Goal: Information Seeking & Learning: Learn about a topic

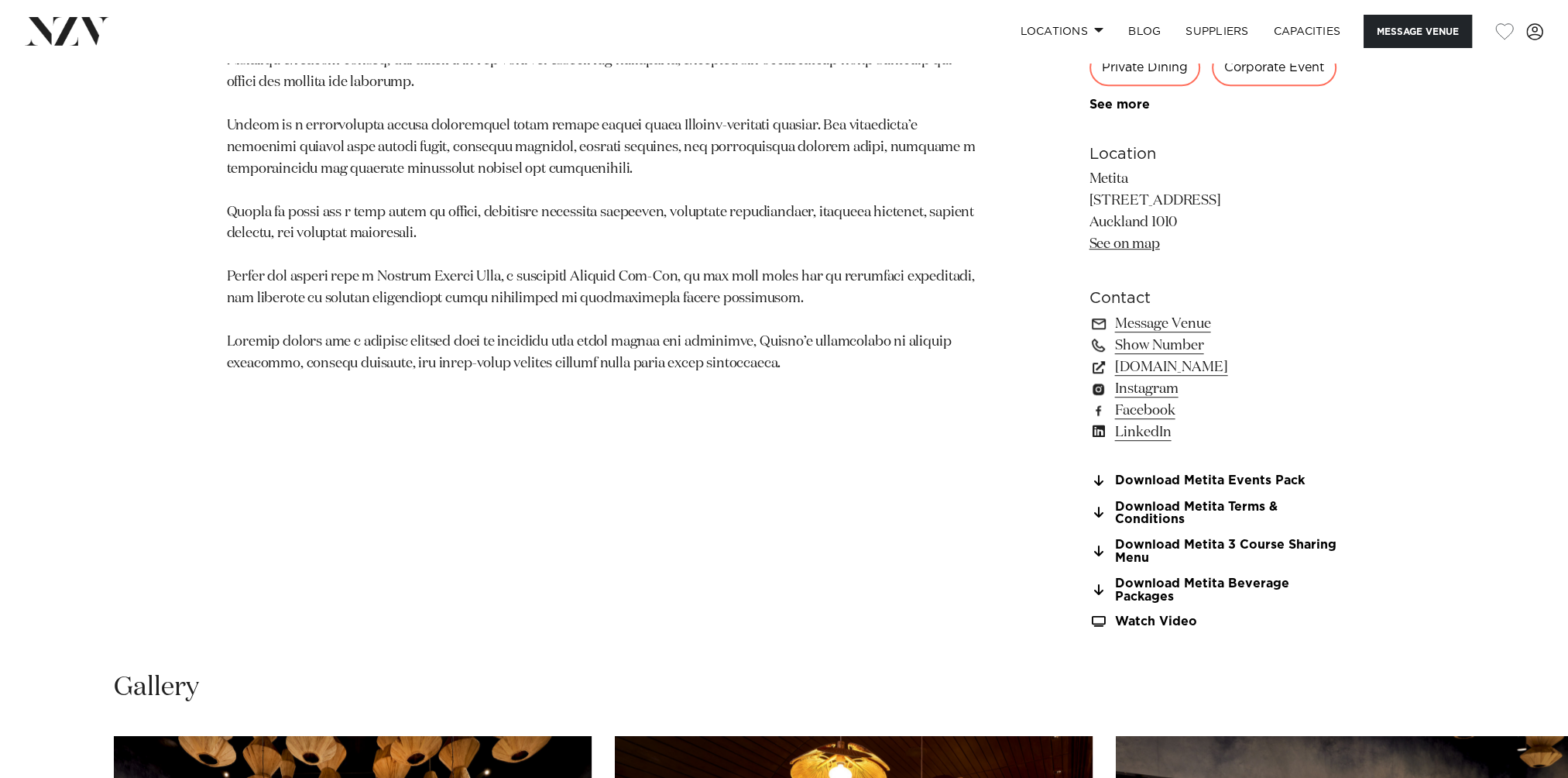
scroll to position [1627, 0]
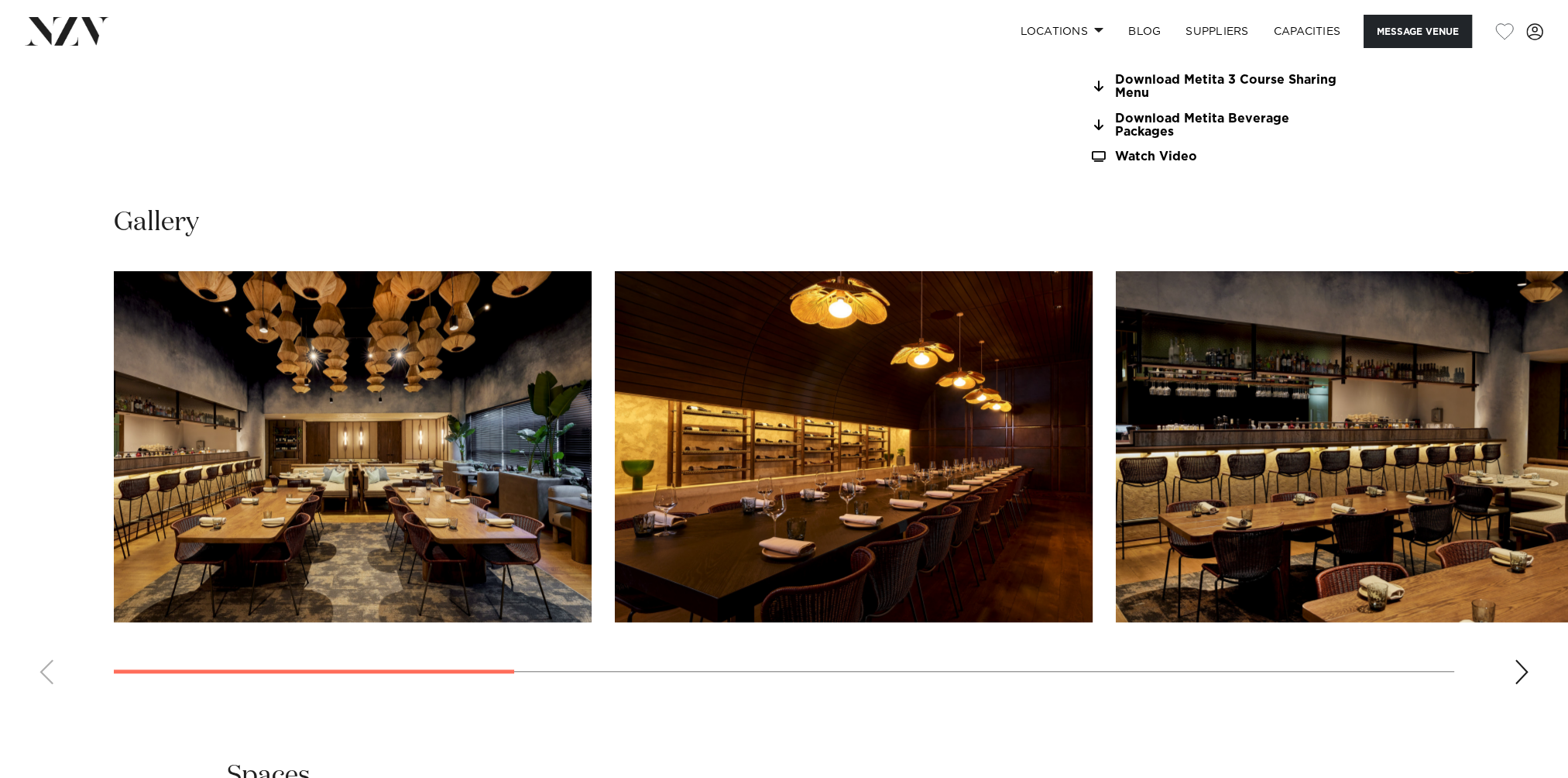
click at [1515, 667] on div "Next slide" at bounding box center [1521, 672] width 15 height 25
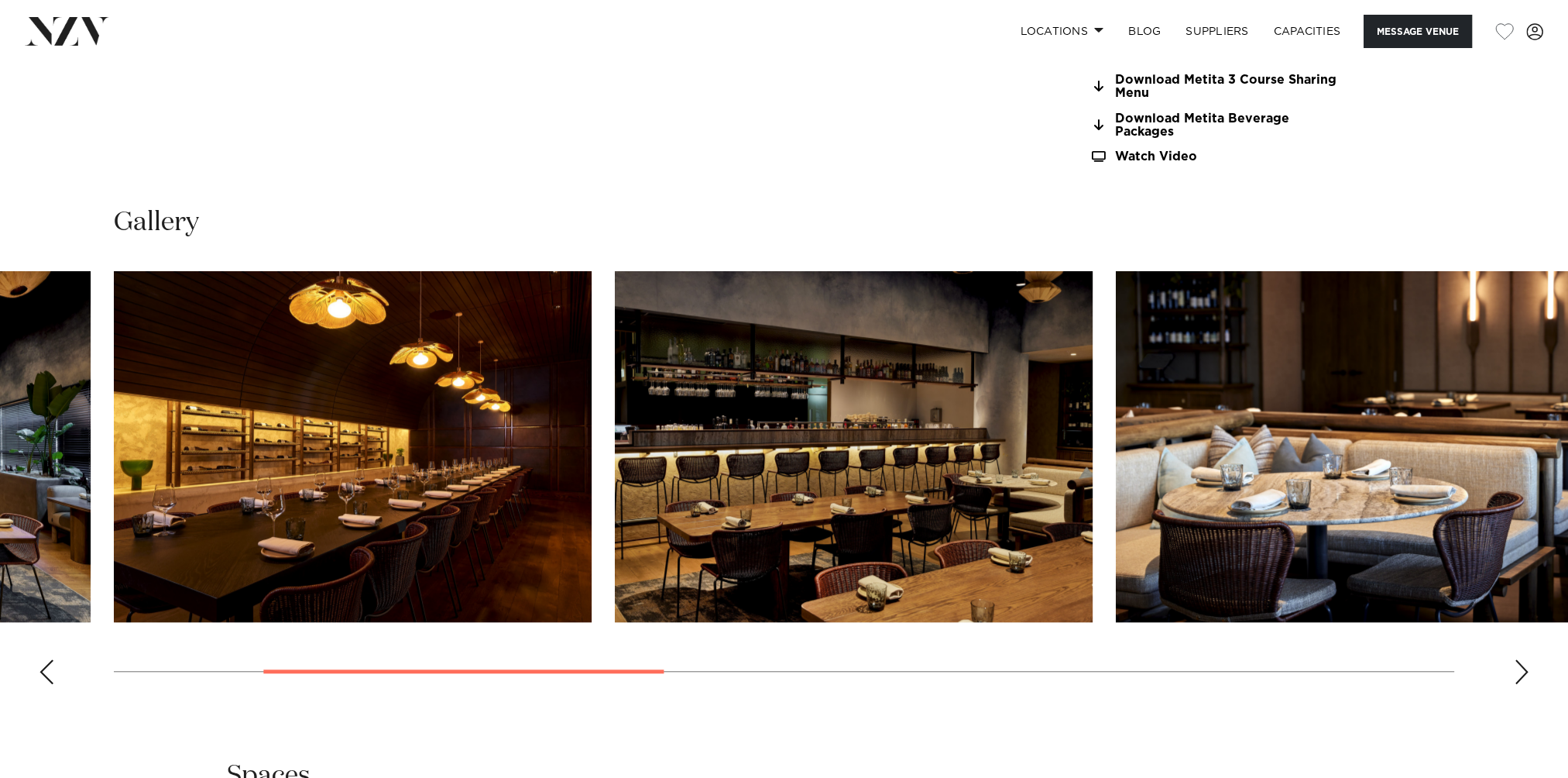
click at [1515, 667] on div "Next slide" at bounding box center [1521, 672] width 15 height 25
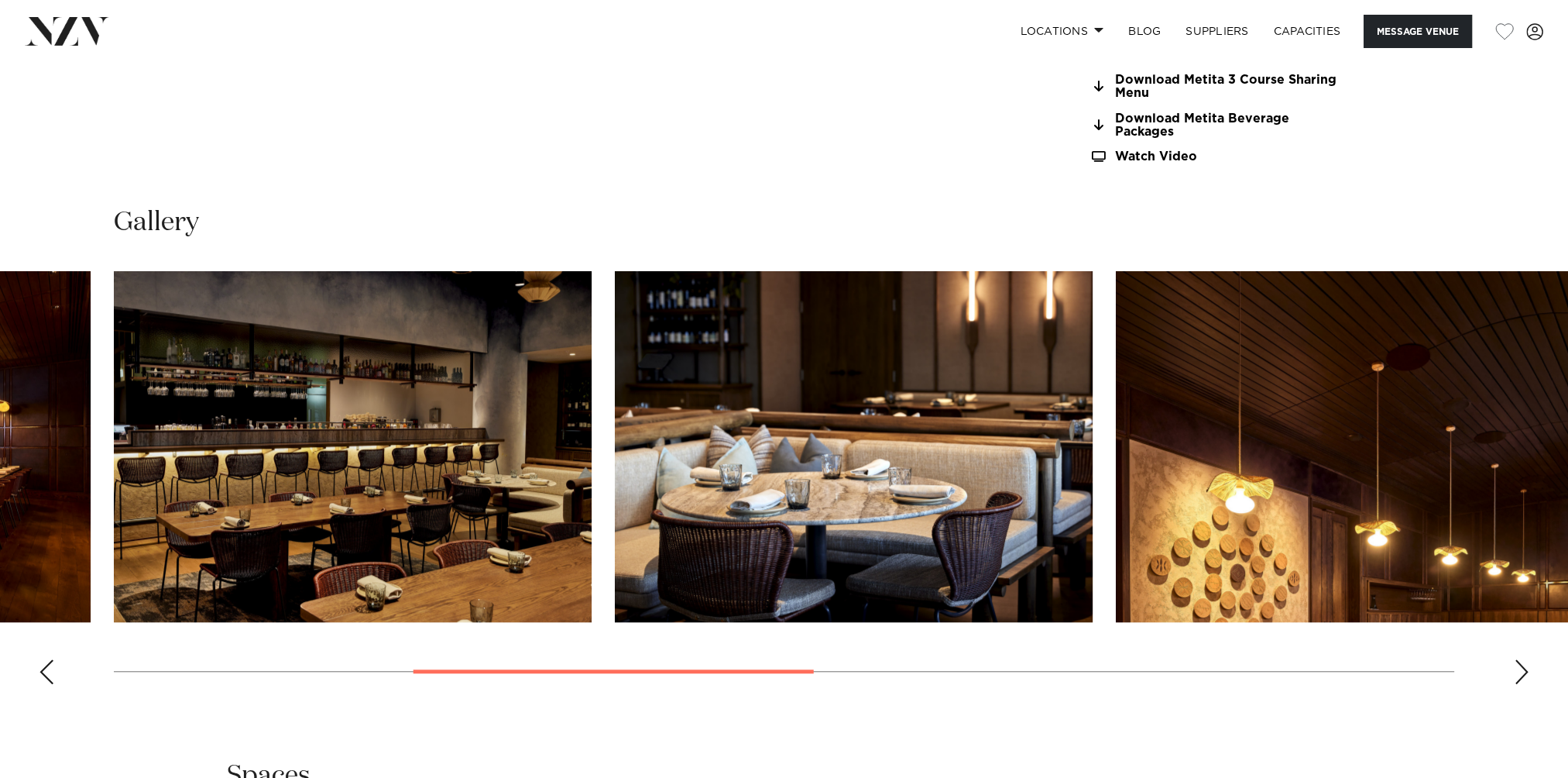
click at [1515, 667] on div "Next slide" at bounding box center [1521, 672] width 15 height 25
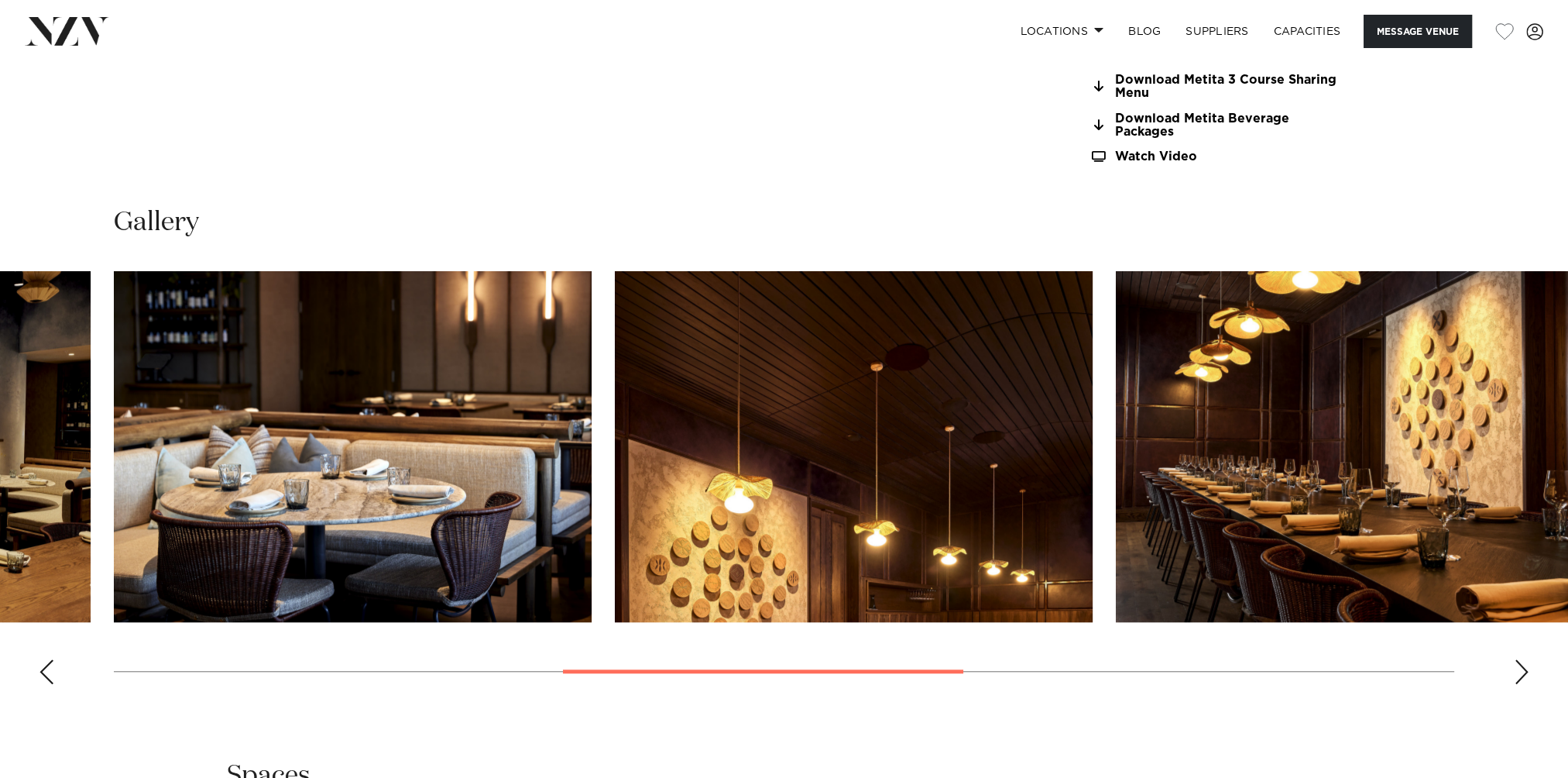
click at [1515, 667] on div "Next slide" at bounding box center [1521, 672] width 15 height 25
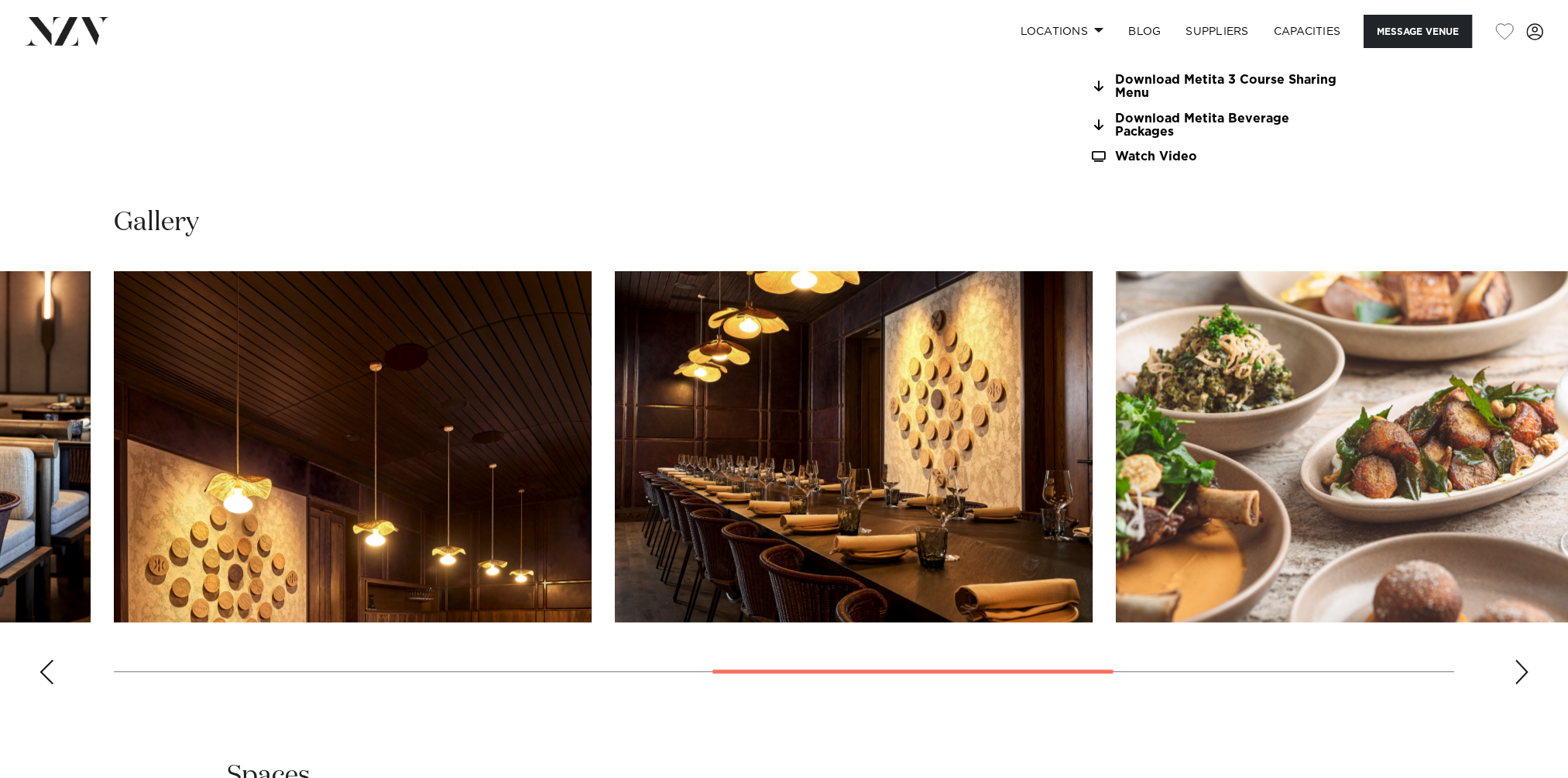
click at [1515, 667] on div "Next slide" at bounding box center [1521, 672] width 15 height 25
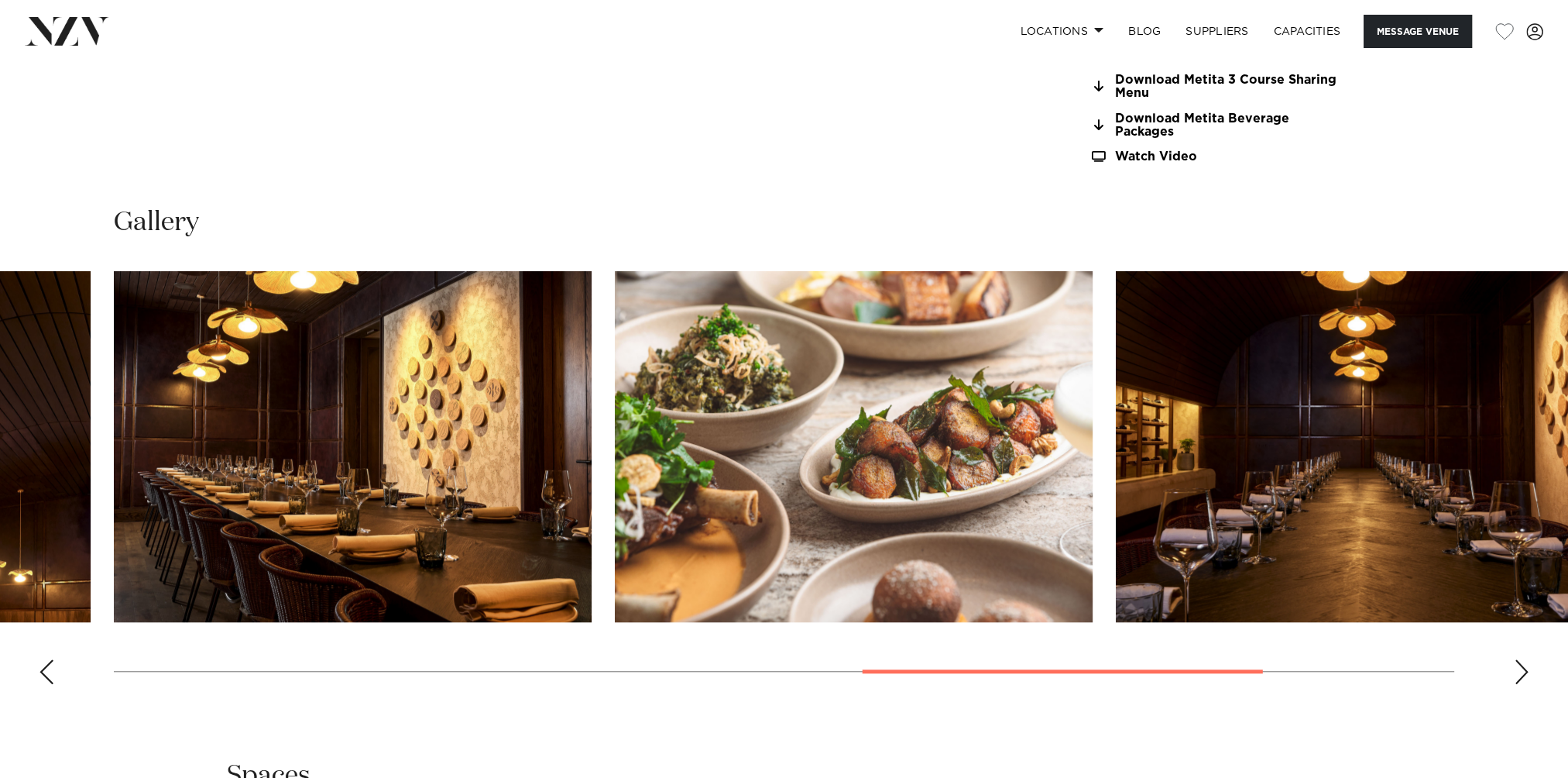
click at [1515, 667] on div "Next slide" at bounding box center [1521, 672] width 15 height 25
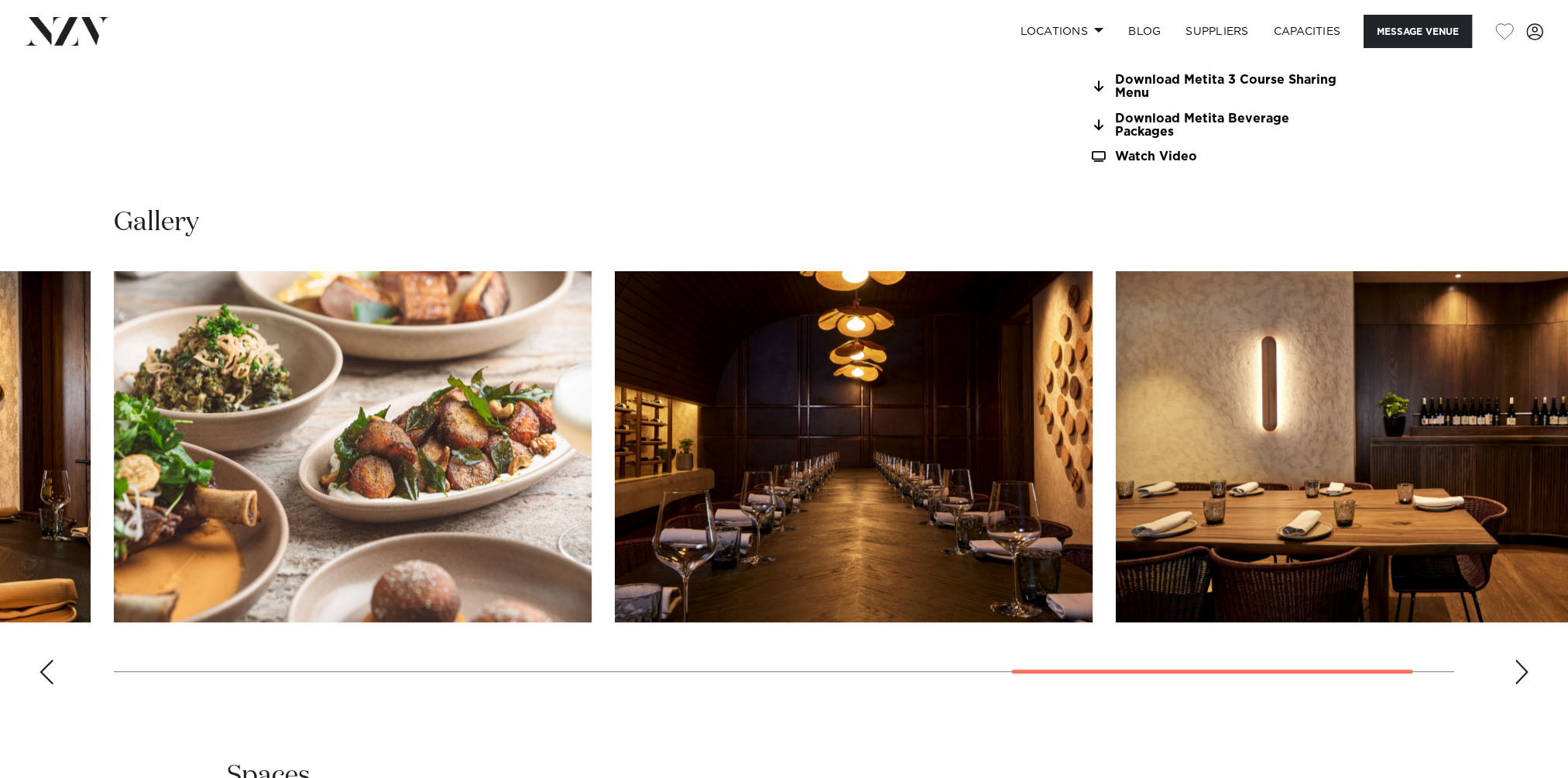
click at [1515, 667] on div "Next slide" at bounding box center [1521, 672] width 15 height 25
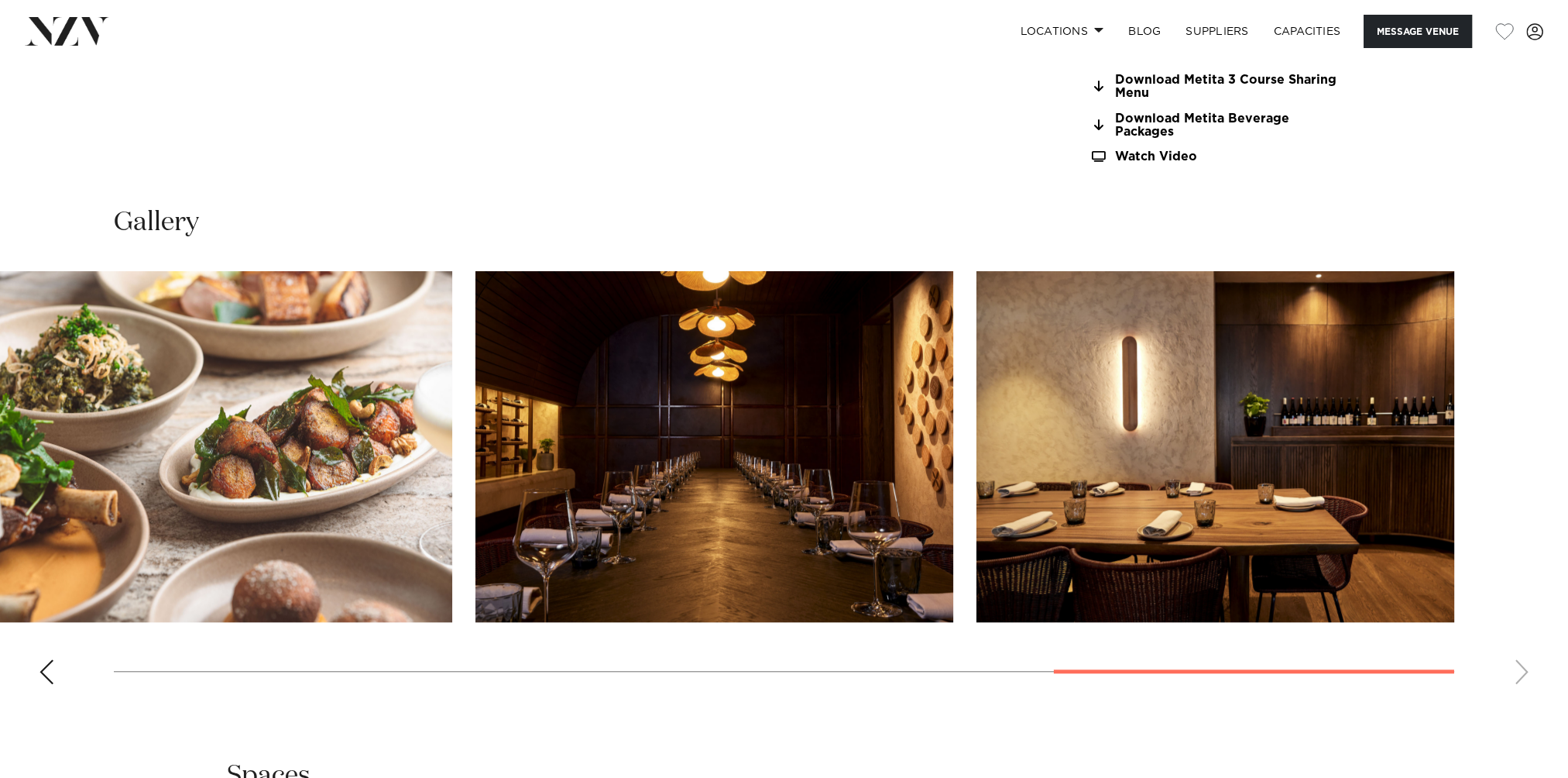
scroll to position [1162, 0]
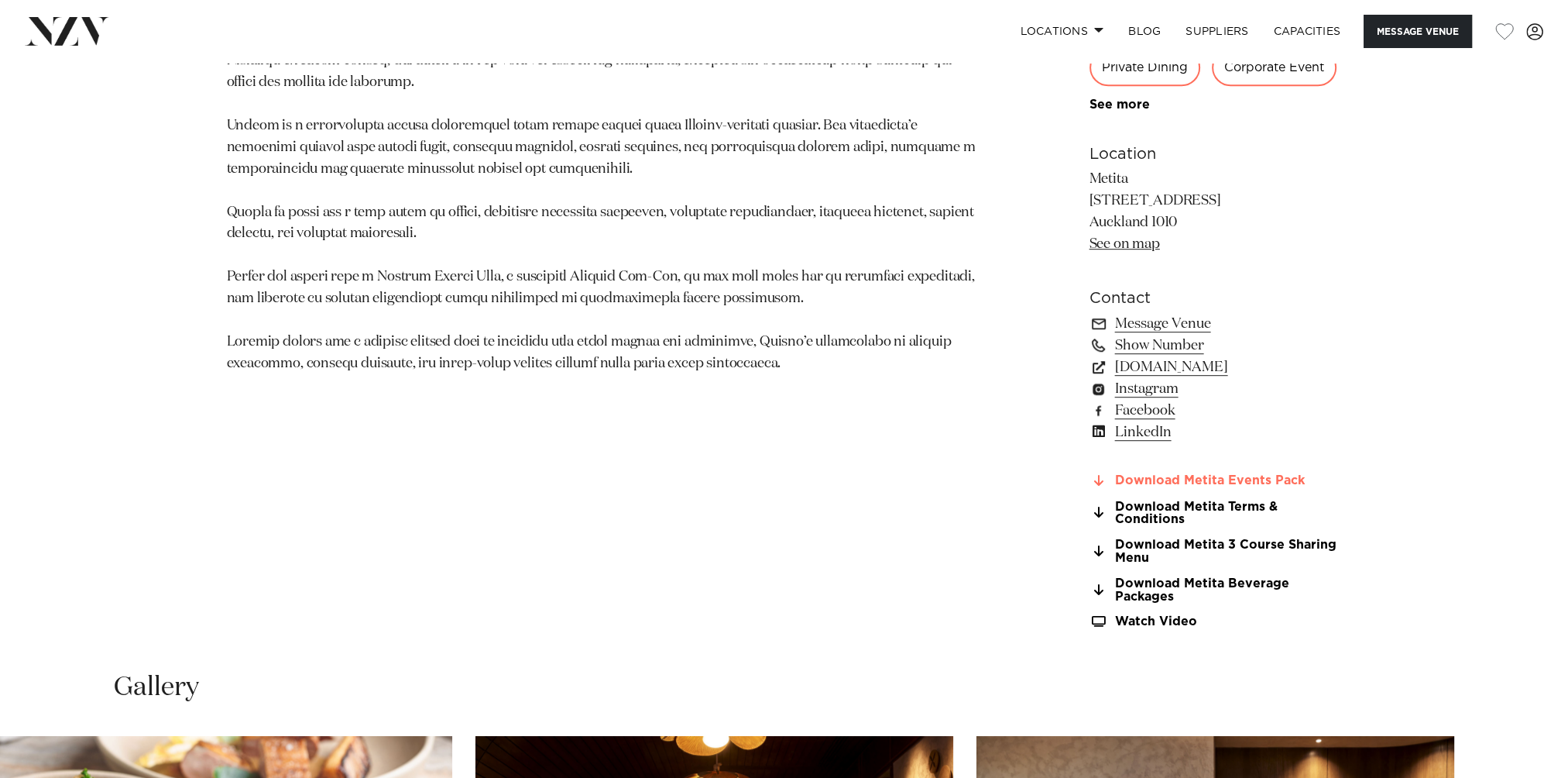
click at [1204, 482] on link "Download Metita Events Pack" at bounding box center [1216, 481] width 252 height 14
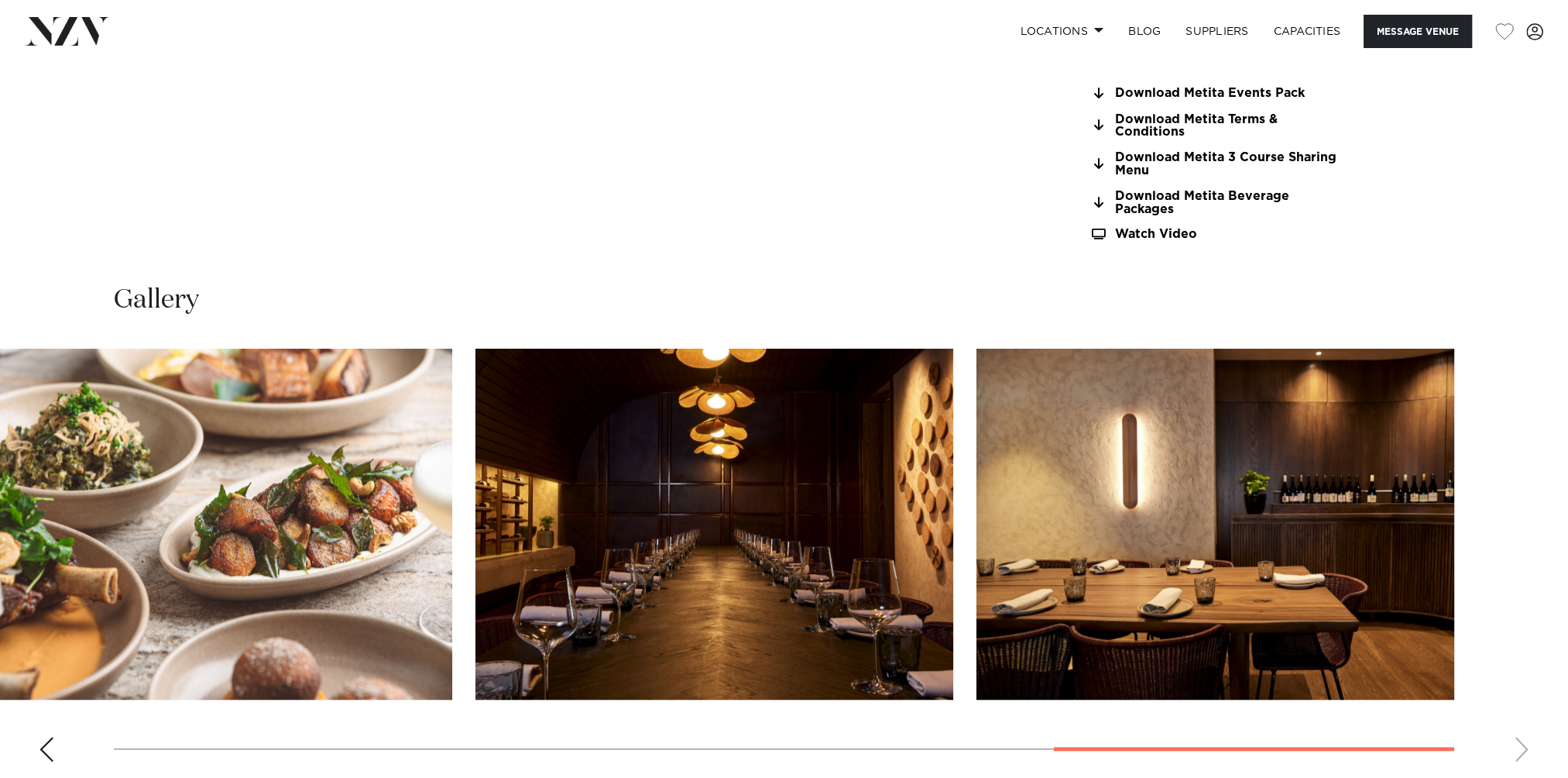
scroll to position [1627, 0]
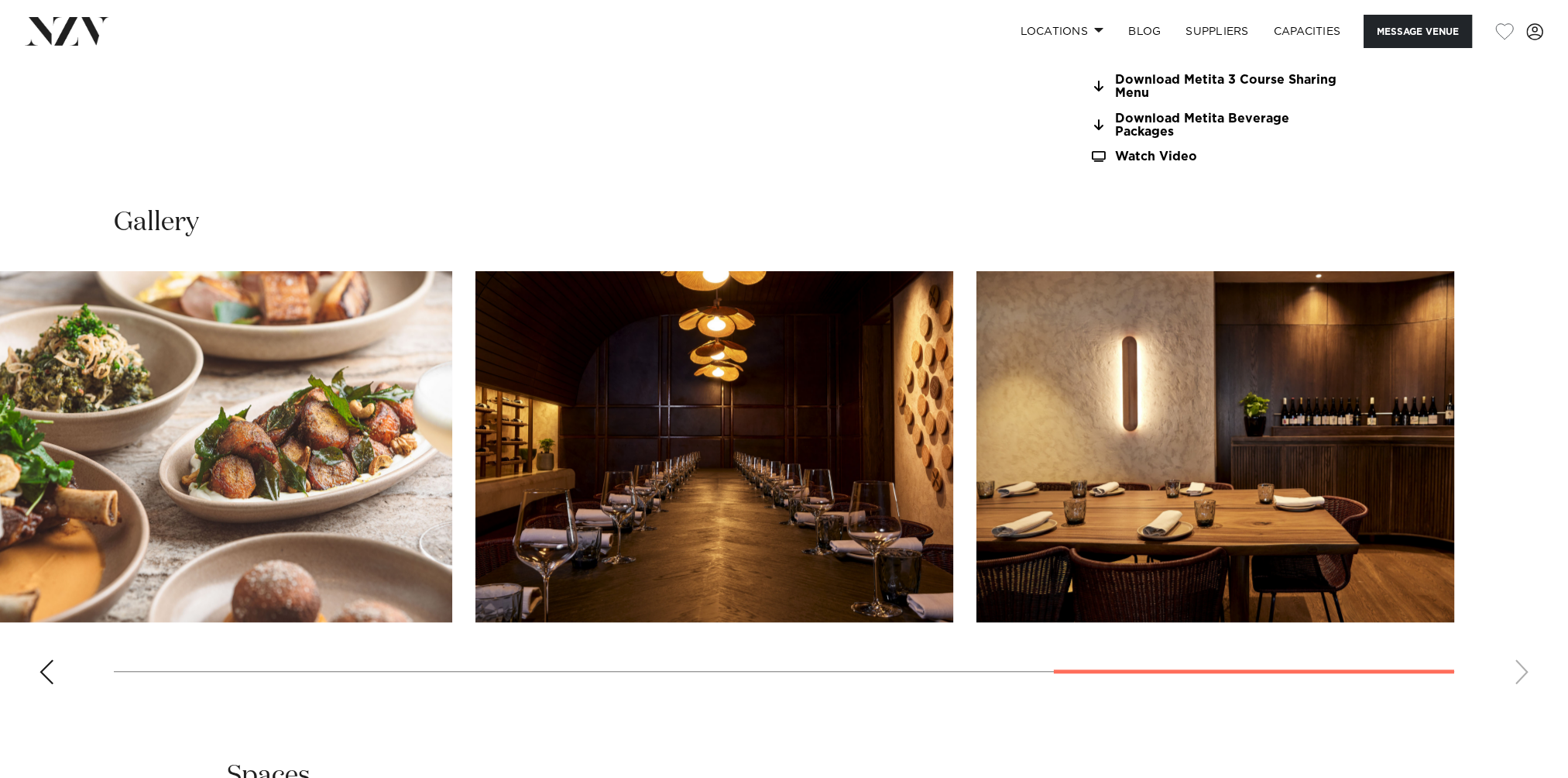
click at [1520, 660] on swiper-container at bounding box center [784, 484] width 1568 height 425
click at [39, 666] on div "Previous slide" at bounding box center [46, 672] width 15 height 25
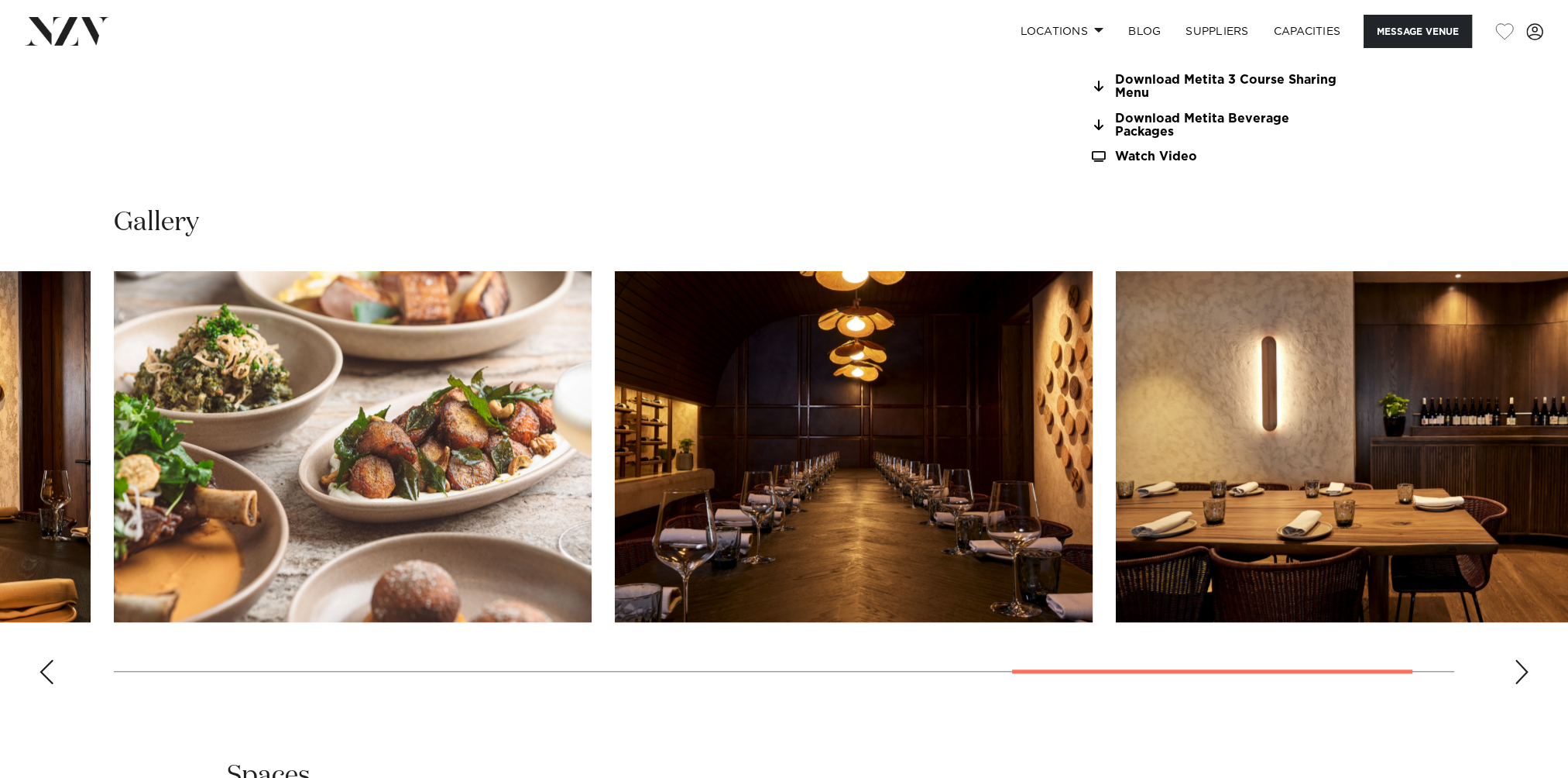
click at [40, 666] on div "Previous slide" at bounding box center [46, 672] width 15 height 25
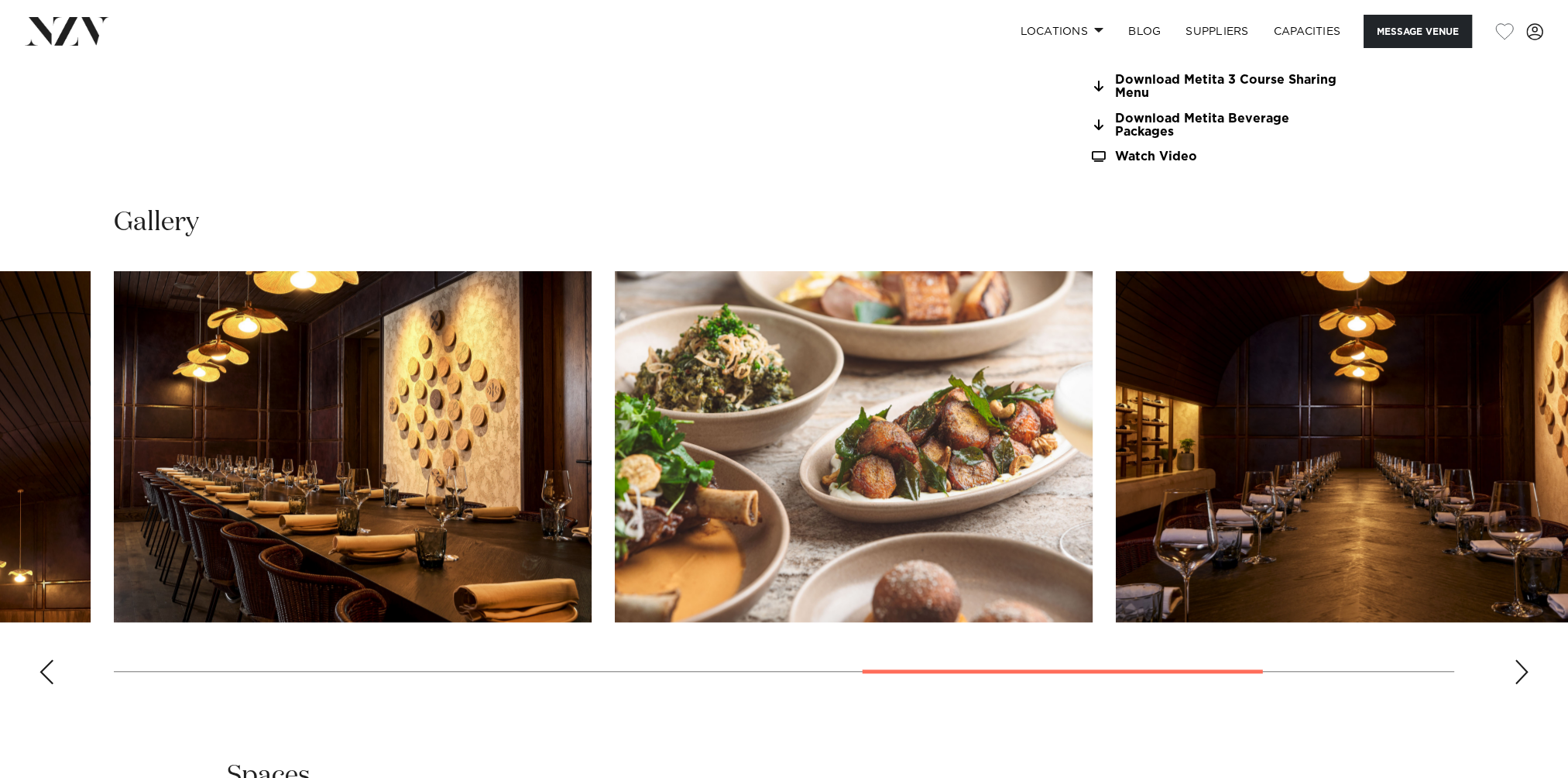
click at [40, 666] on div "Previous slide" at bounding box center [46, 672] width 15 height 25
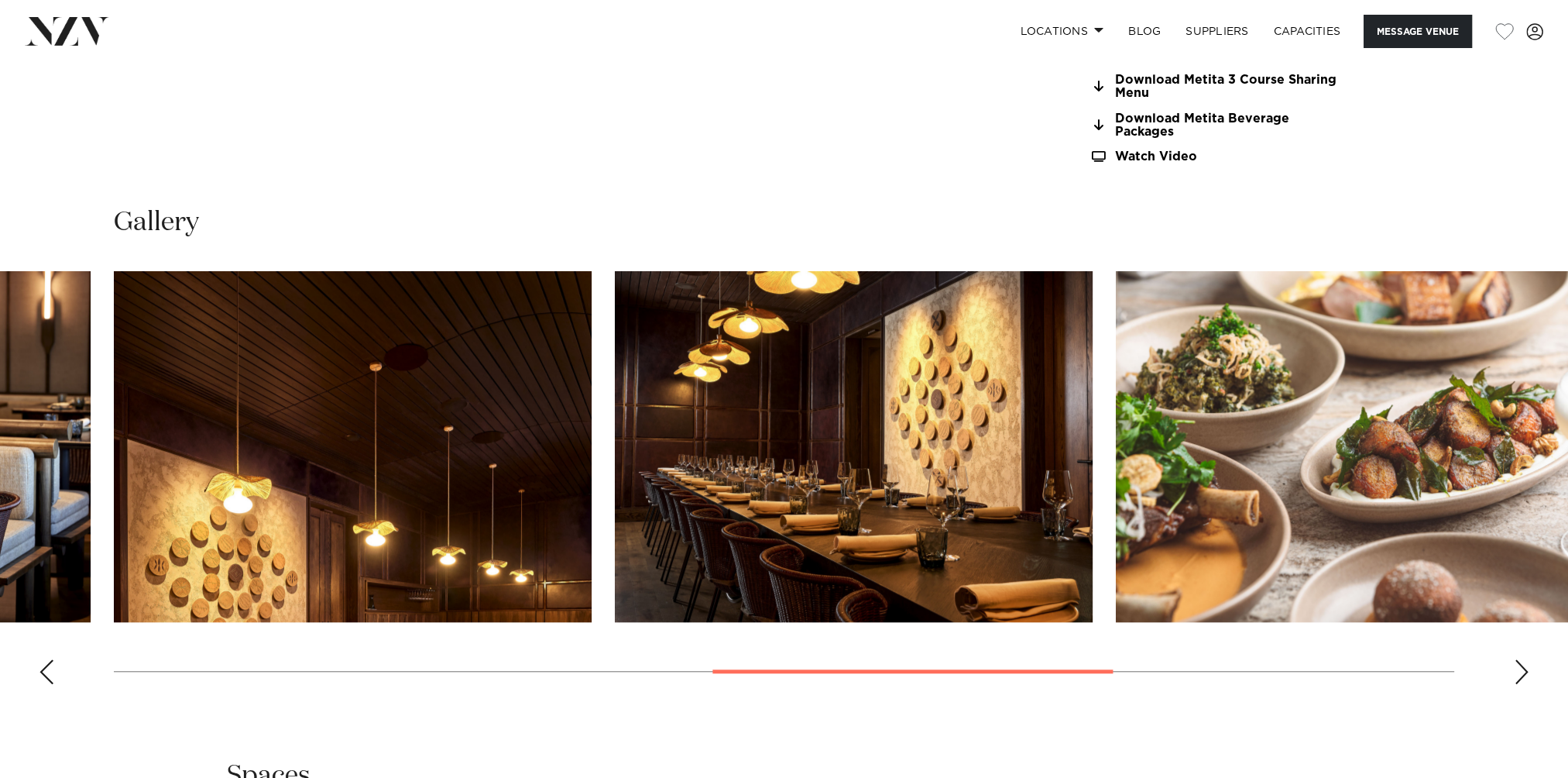
click at [44, 670] on div "Previous slide" at bounding box center [46, 672] width 15 height 25
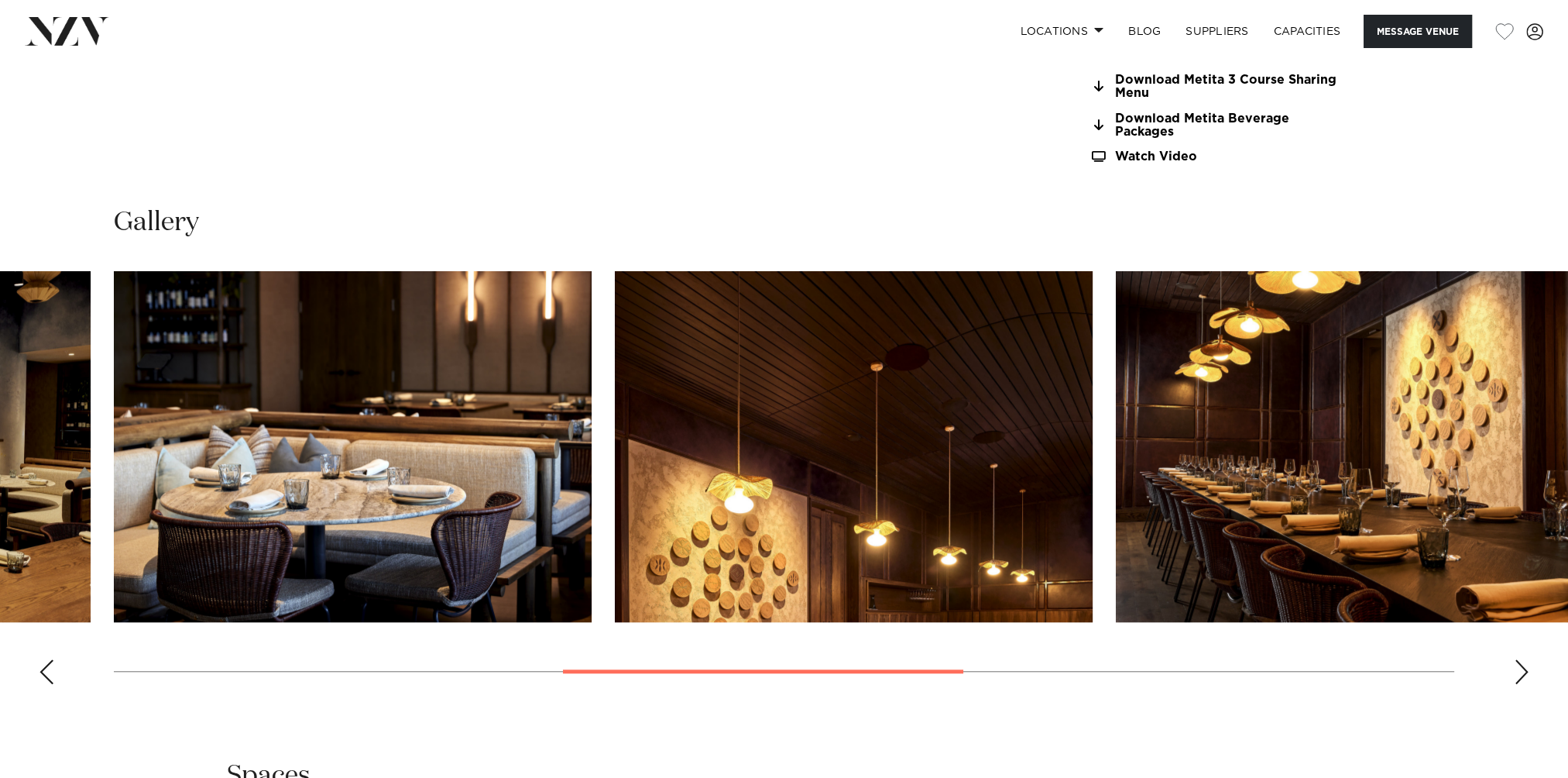
click at [44, 670] on div "Previous slide" at bounding box center [46, 672] width 15 height 25
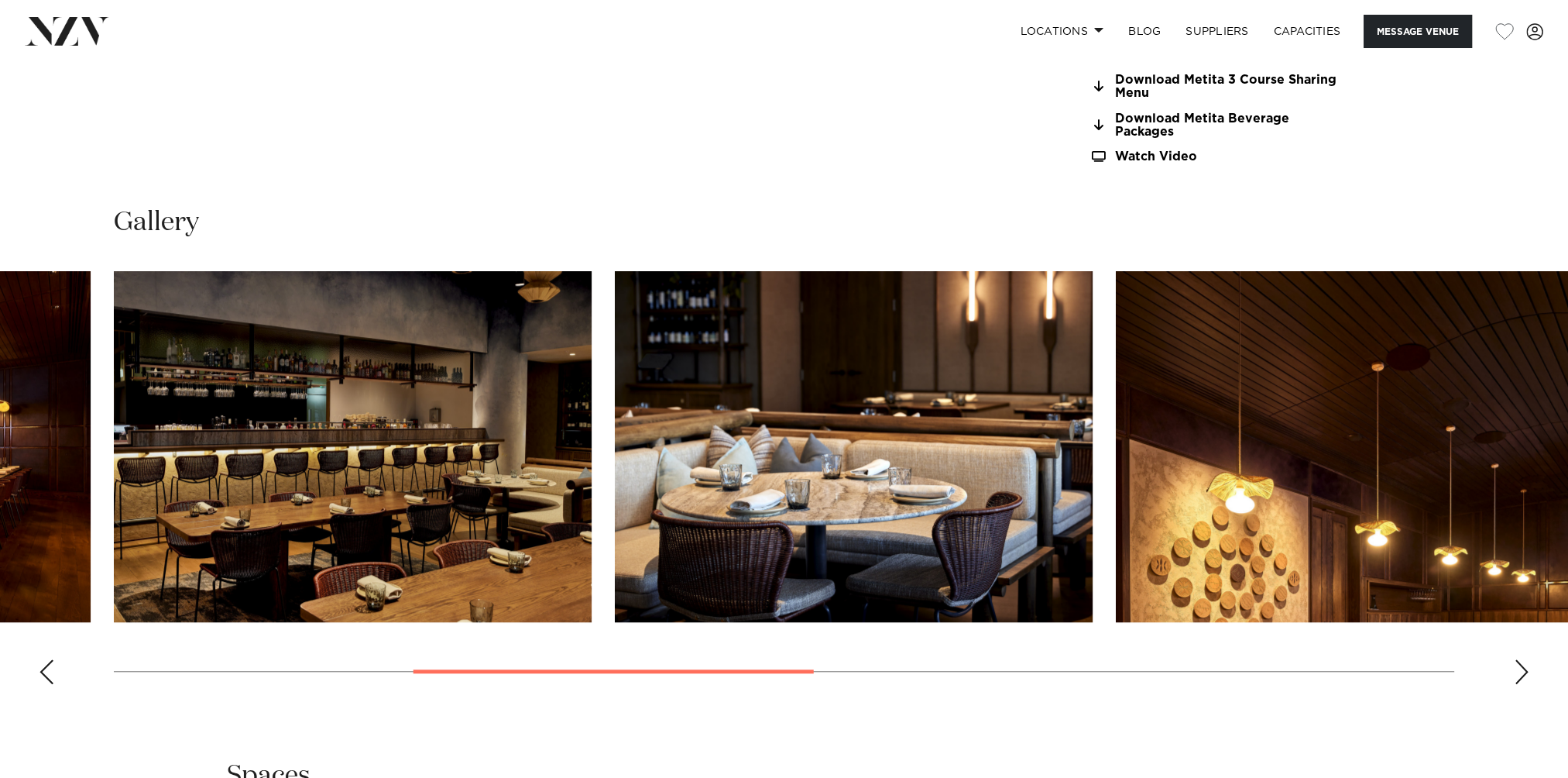
click at [44, 670] on div "Previous slide" at bounding box center [46, 672] width 15 height 25
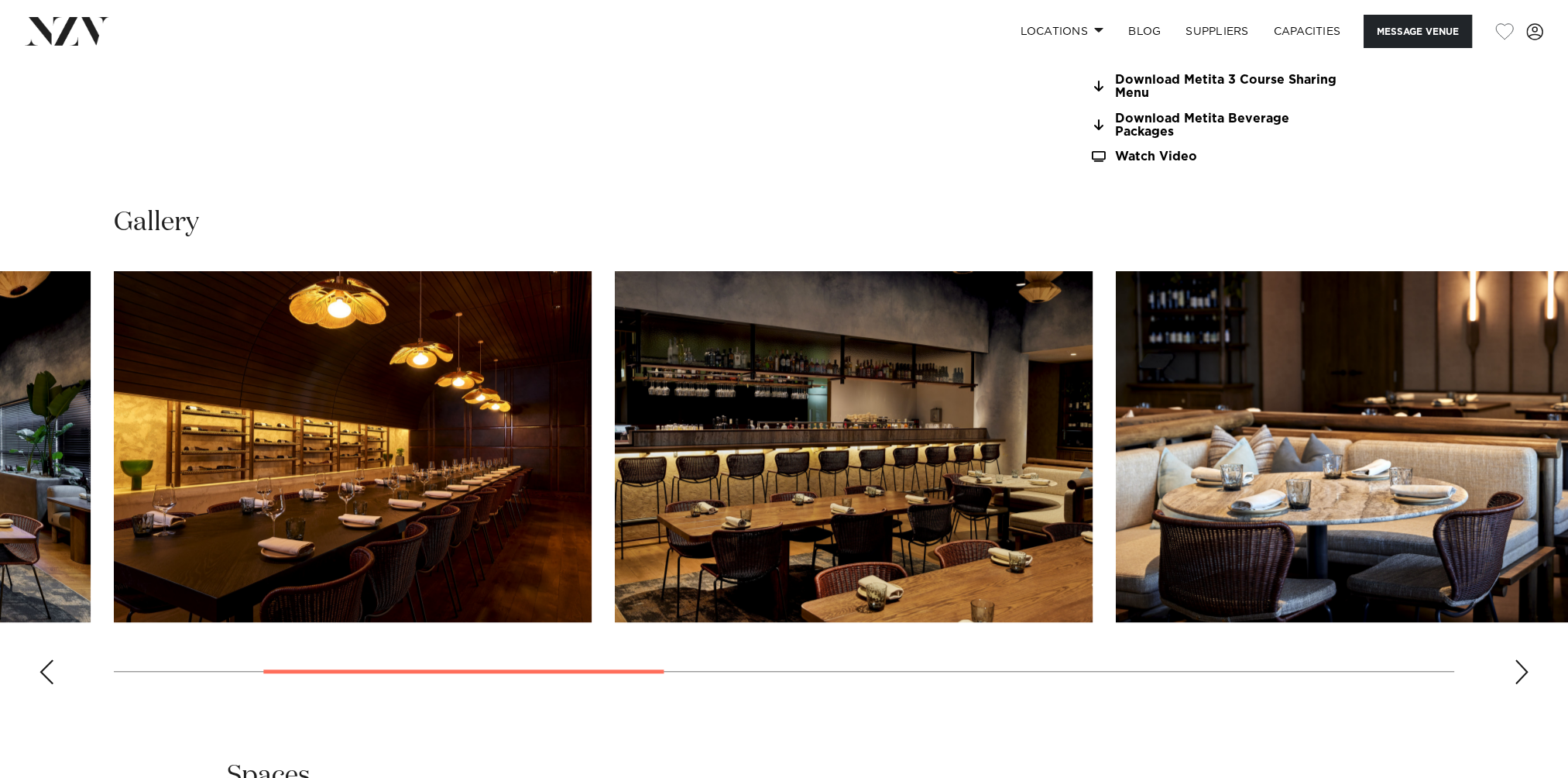
click at [44, 670] on div "Previous slide" at bounding box center [46, 672] width 15 height 25
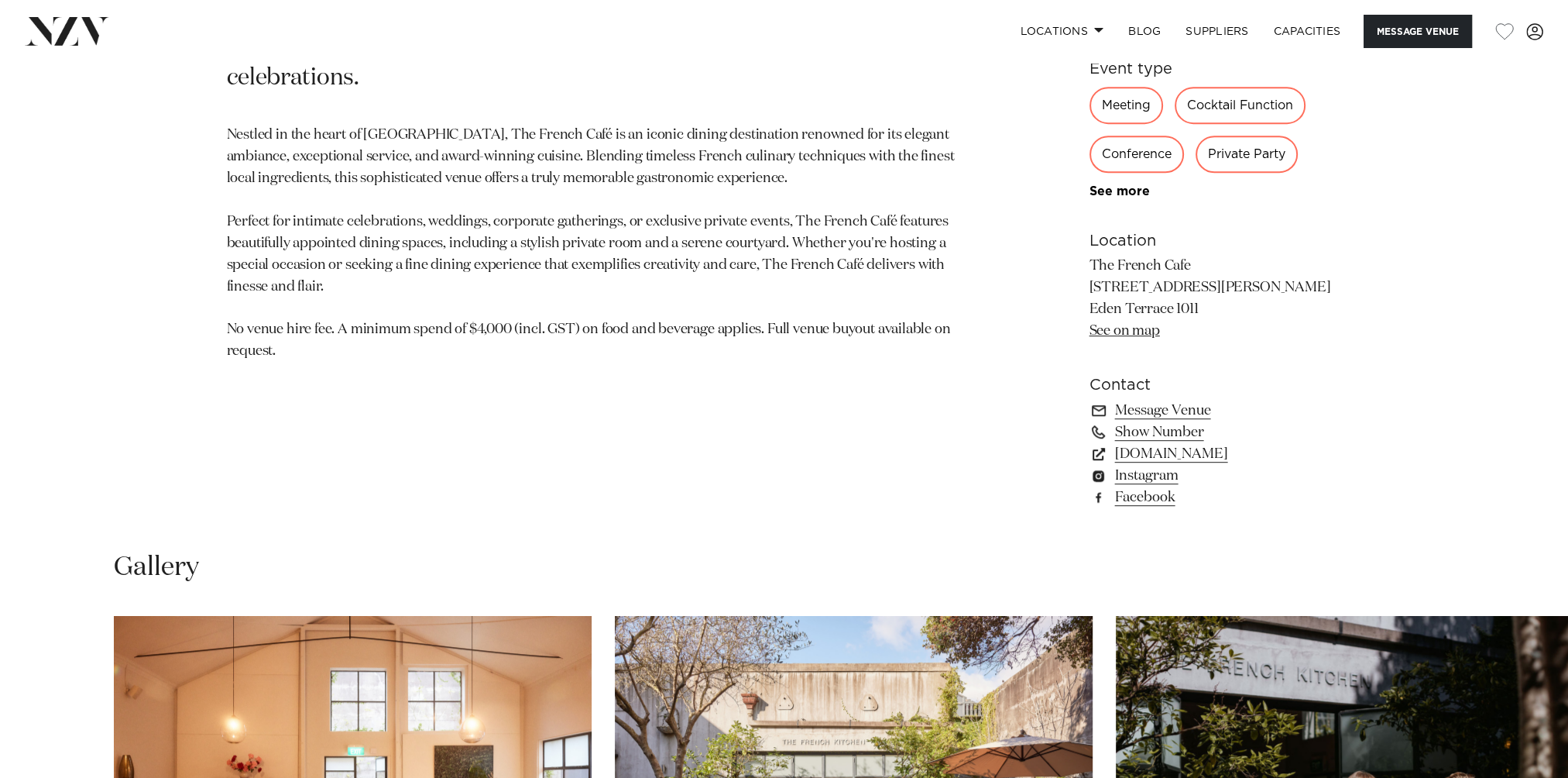
scroll to position [1394, 0]
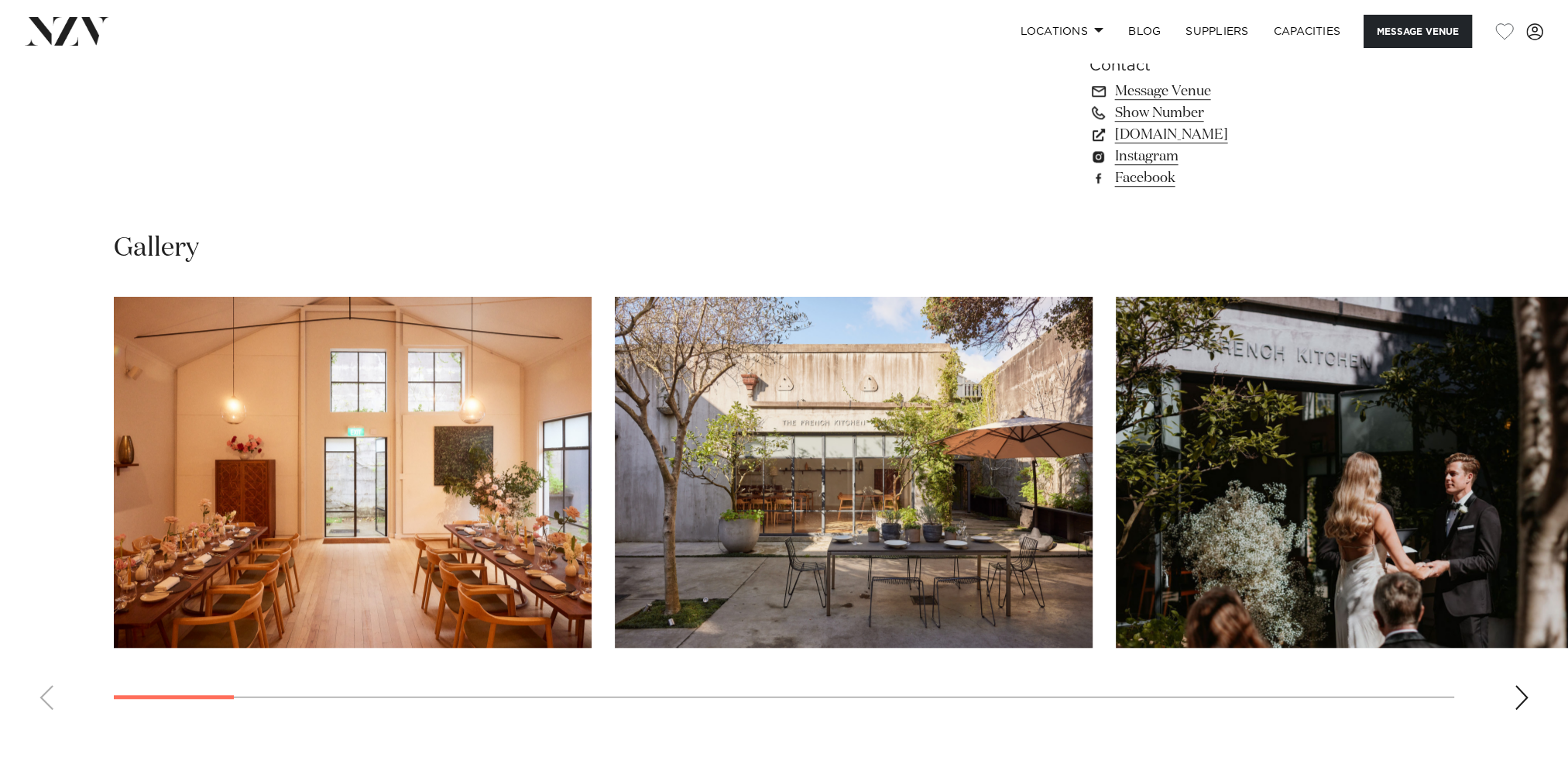
click at [1516, 699] on div "Next slide" at bounding box center [1521, 697] width 15 height 25
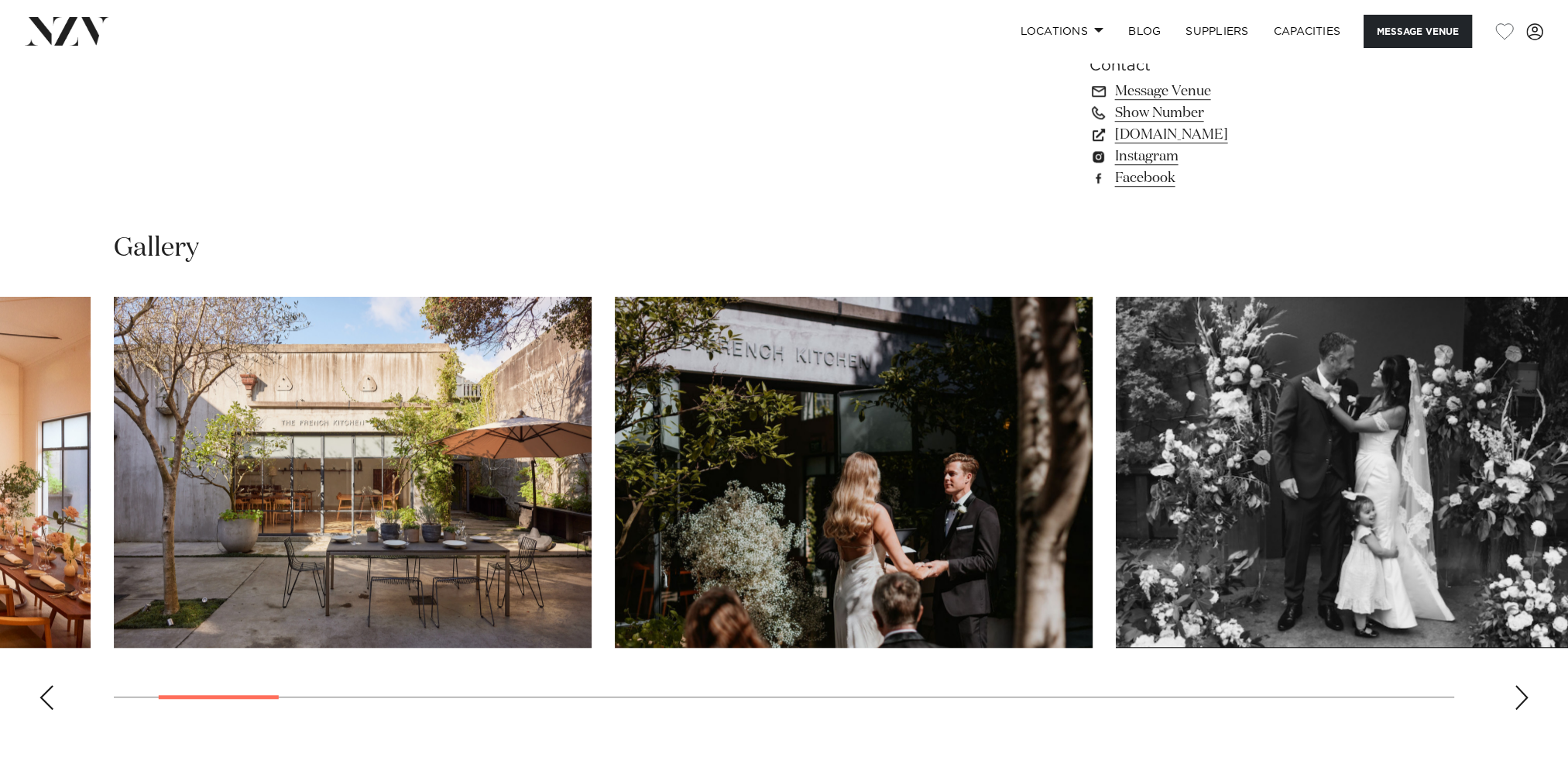
click at [1516, 699] on div "Next slide" at bounding box center [1521, 697] width 15 height 25
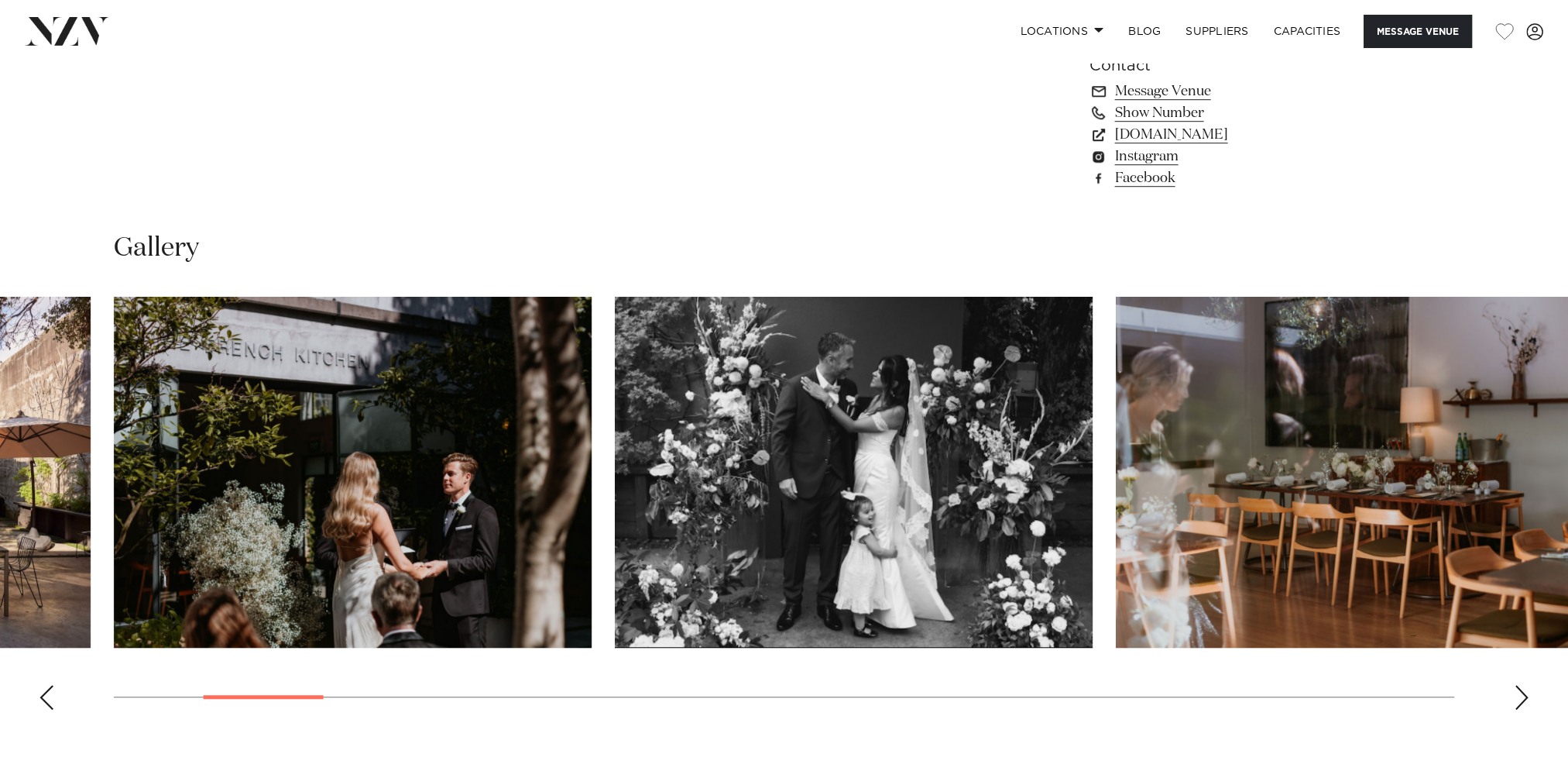
click at [1516, 699] on div "Next slide" at bounding box center [1521, 697] width 15 height 25
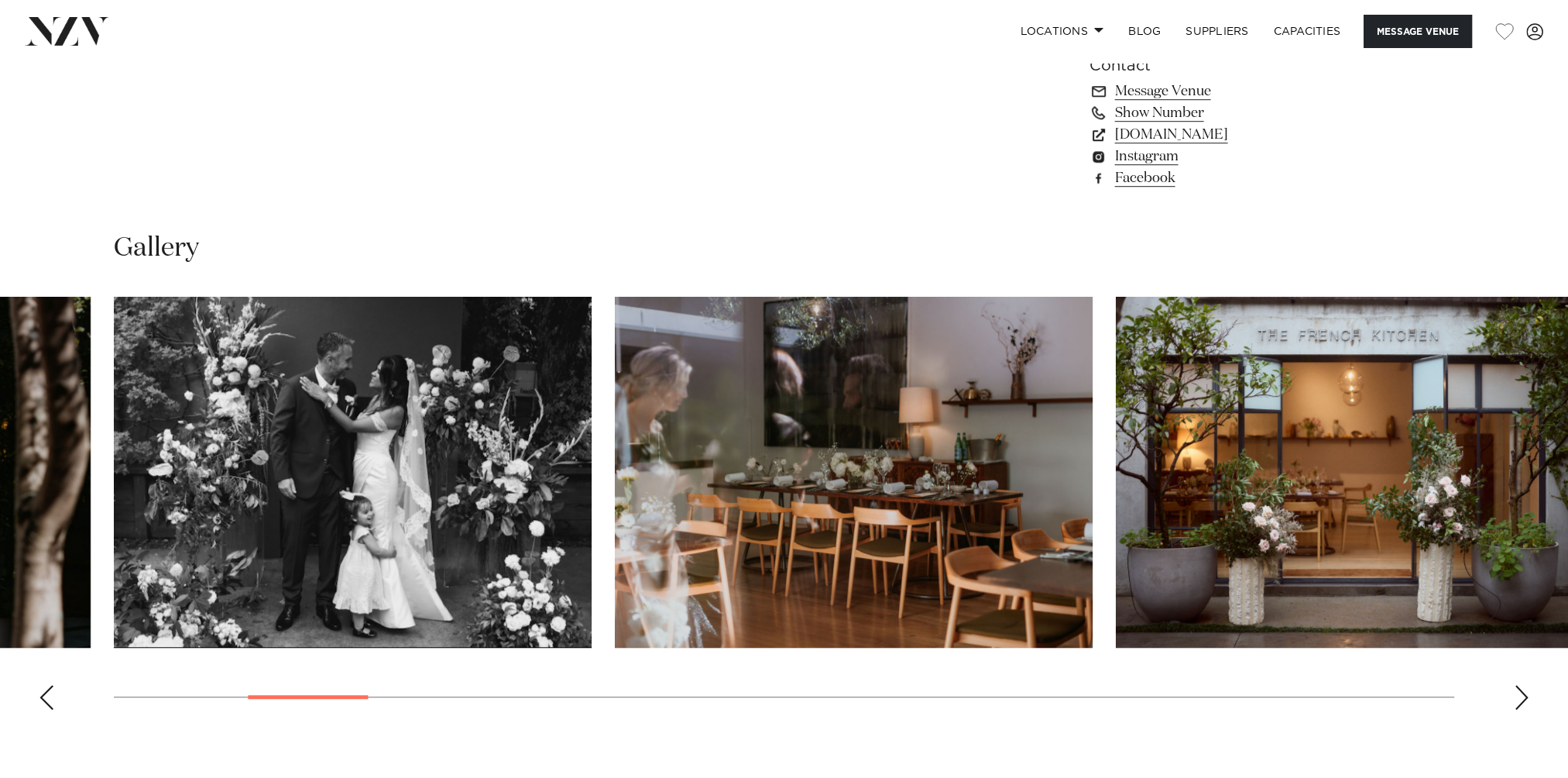
click at [1516, 699] on div "Next slide" at bounding box center [1521, 697] width 15 height 25
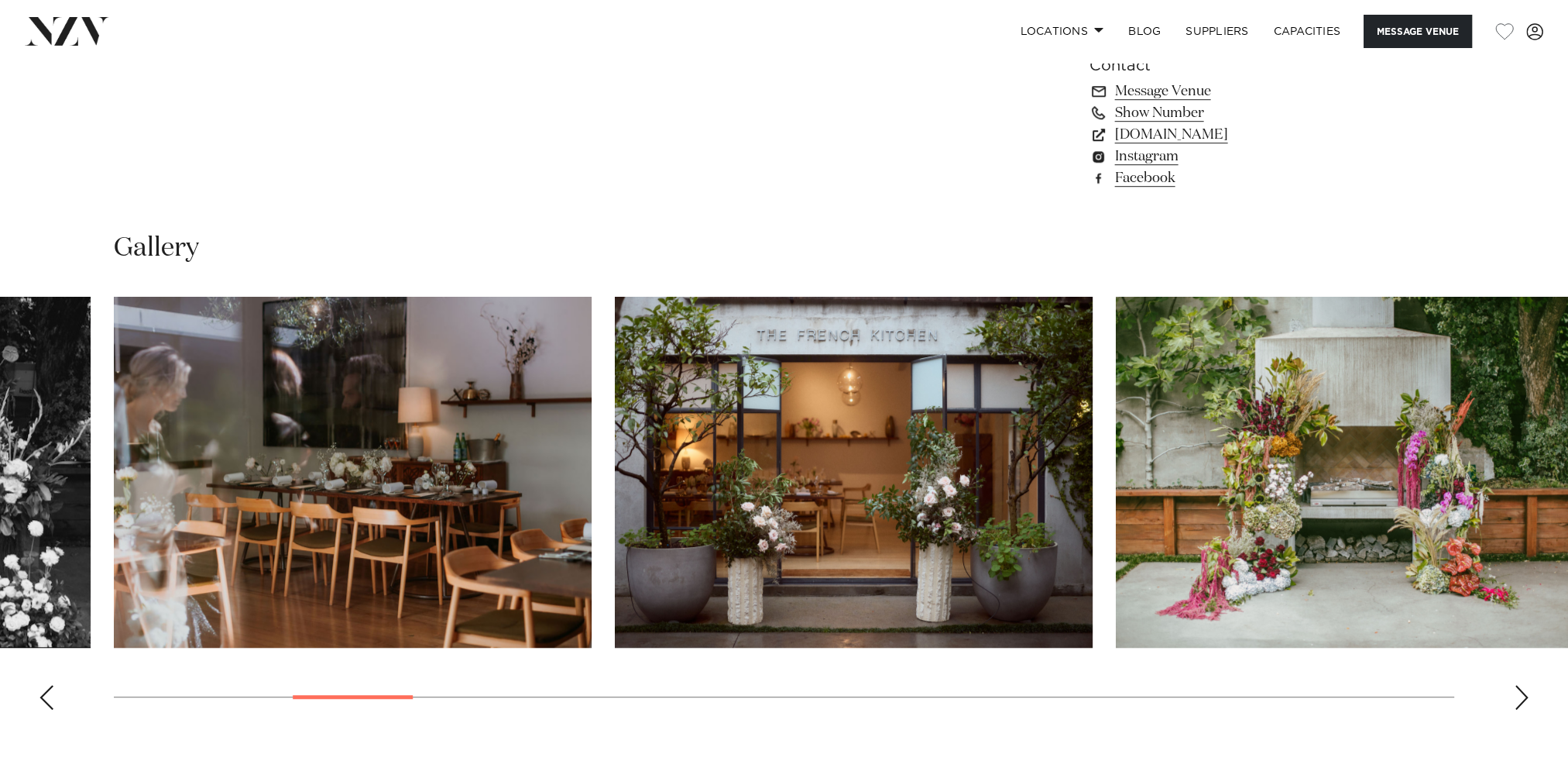
click at [1516, 699] on div "Next slide" at bounding box center [1521, 697] width 15 height 25
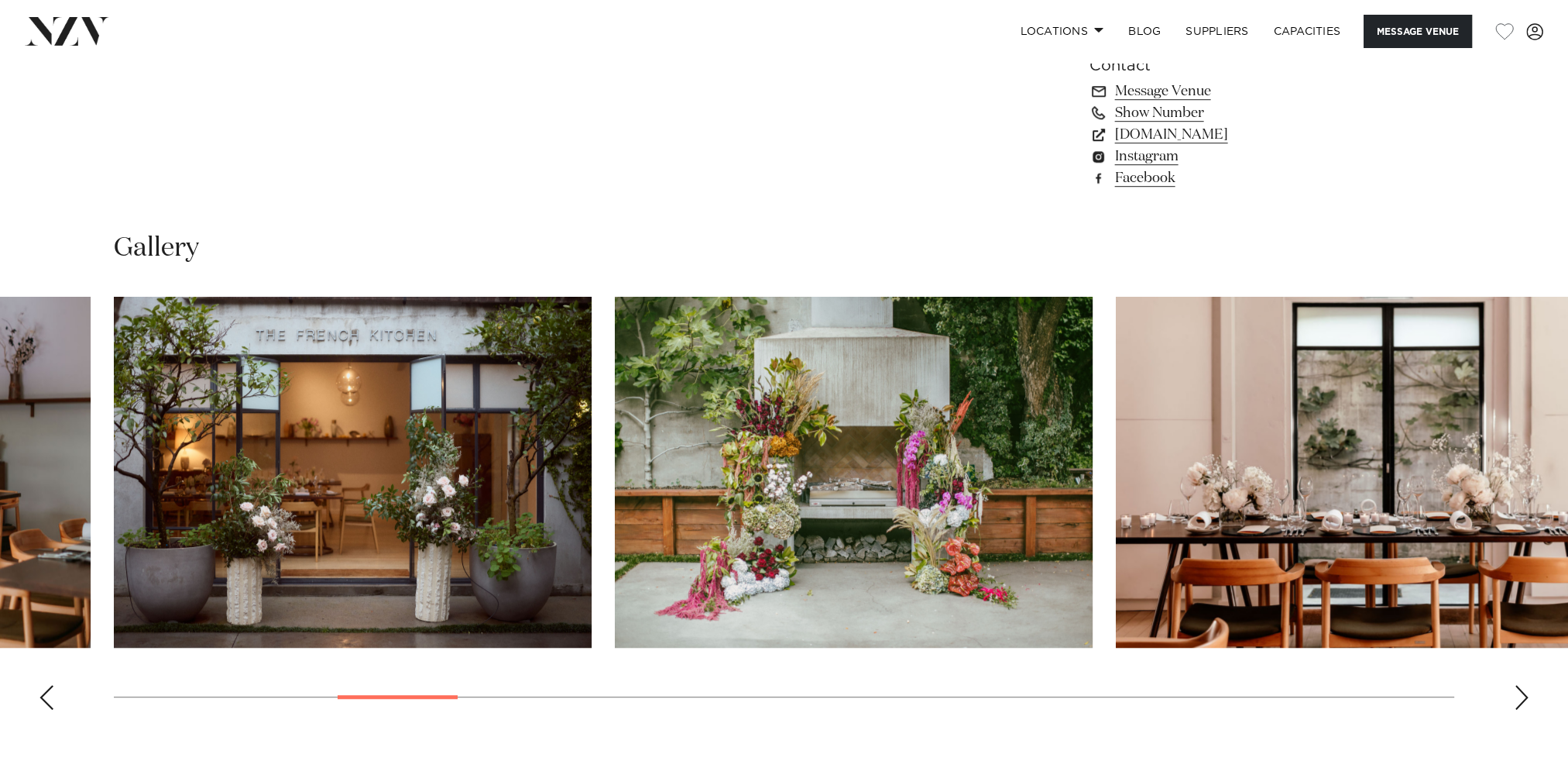
click at [1516, 699] on div "Next slide" at bounding box center [1521, 697] width 15 height 25
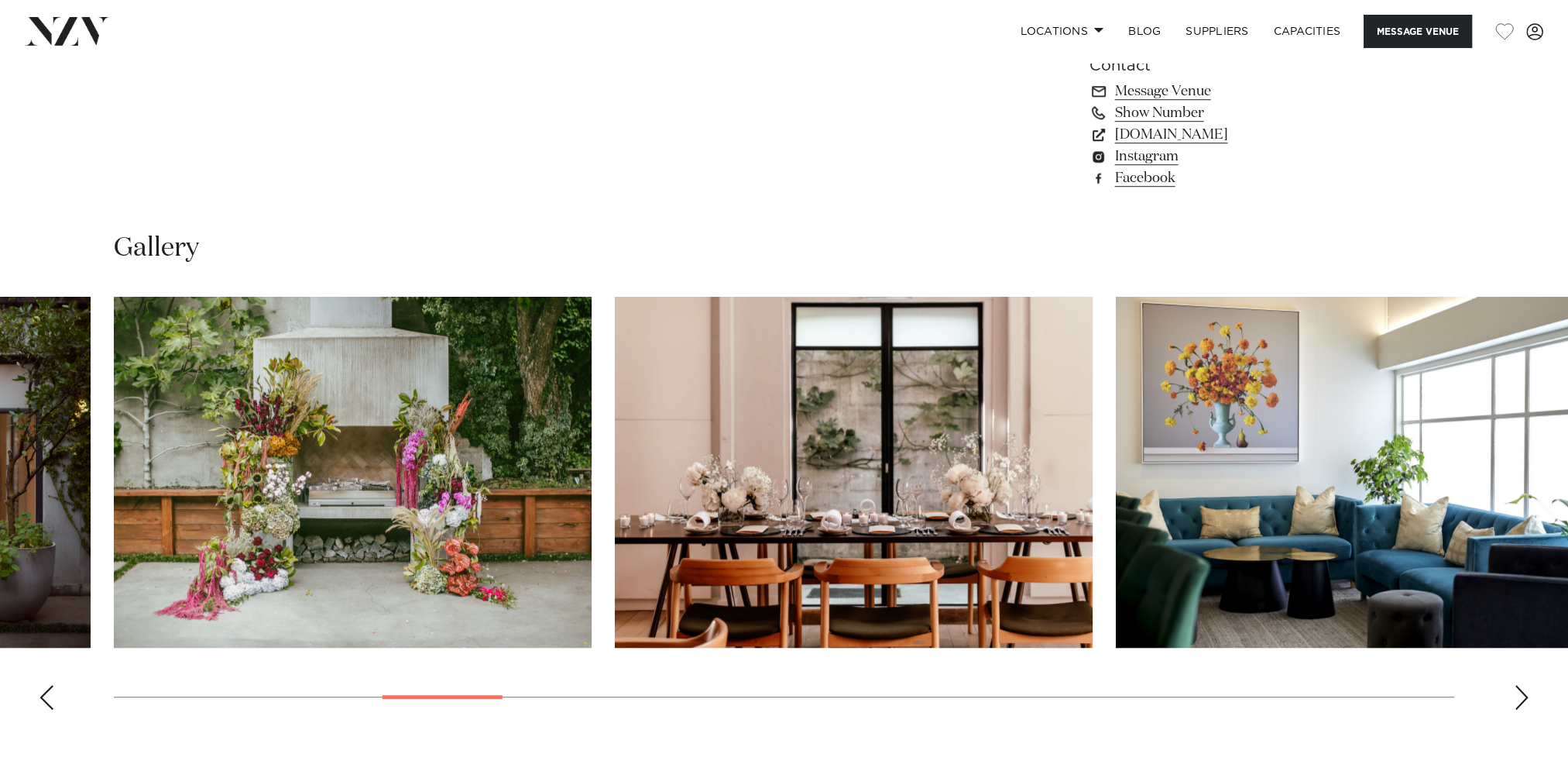
click at [1516, 699] on div "Next slide" at bounding box center [1521, 697] width 15 height 25
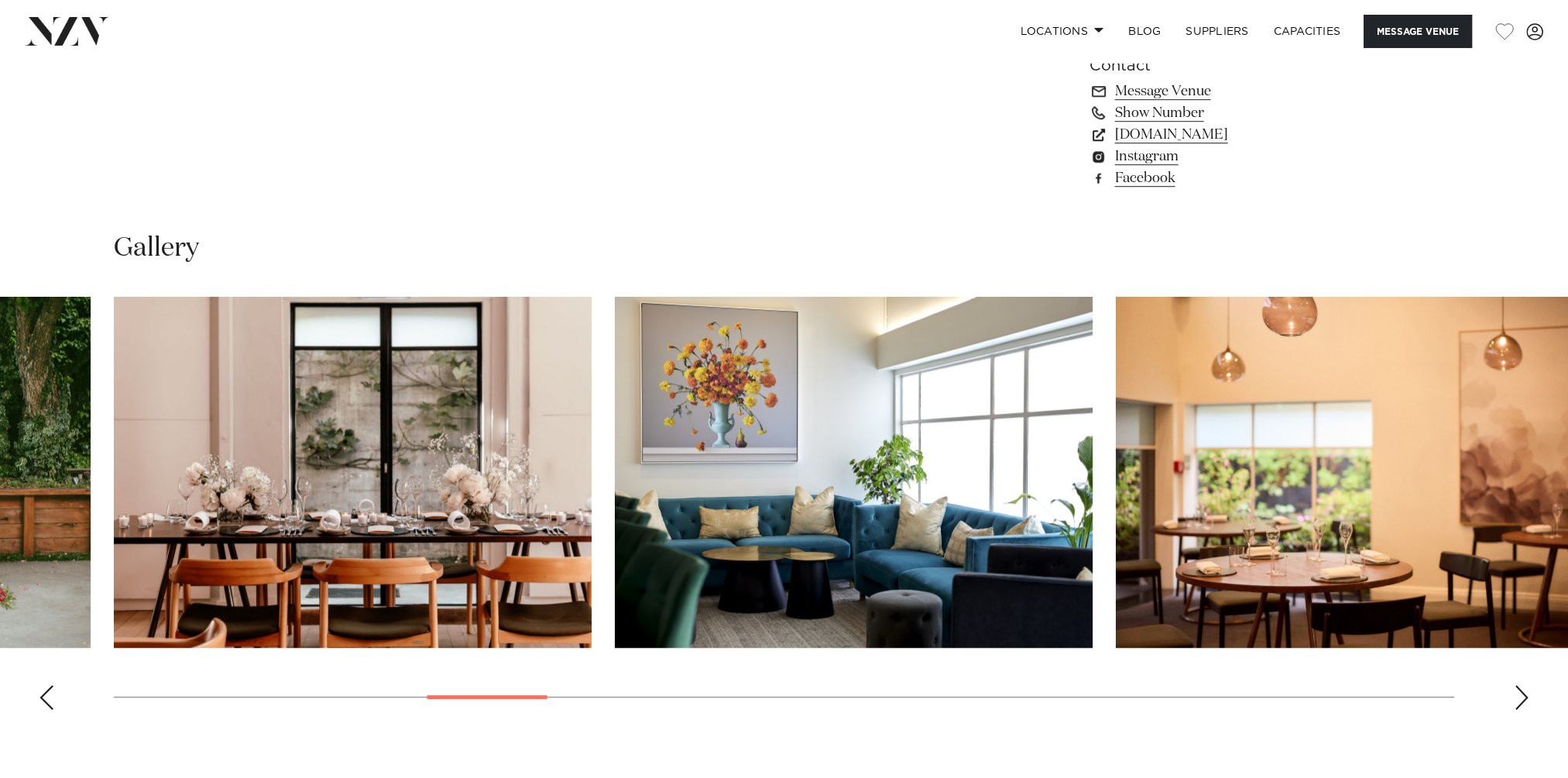
click at [1516, 699] on div "Next slide" at bounding box center [1521, 697] width 15 height 25
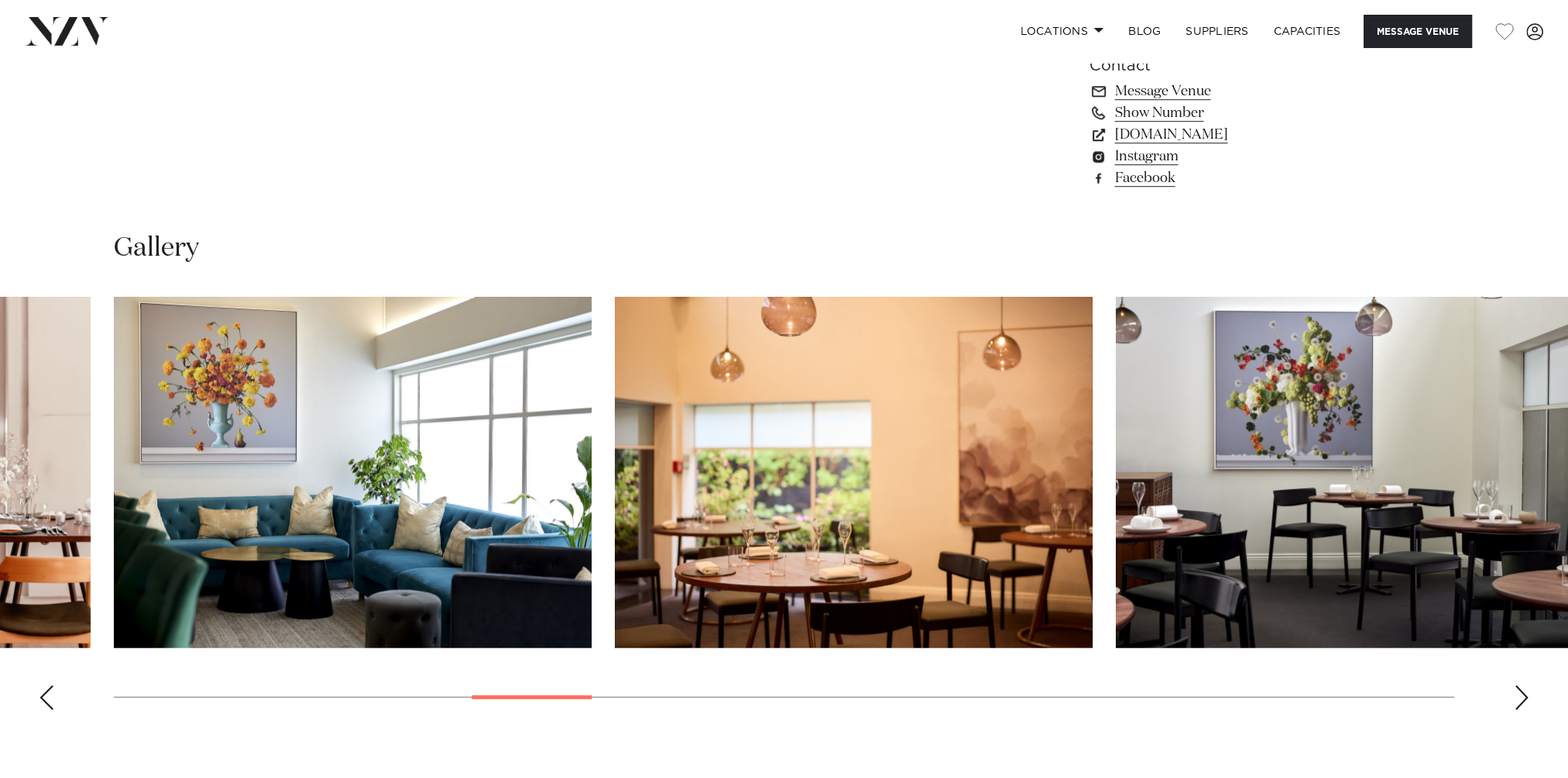
click at [1516, 699] on div "Next slide" at bounding box center [1521, 697] width 15 height 25
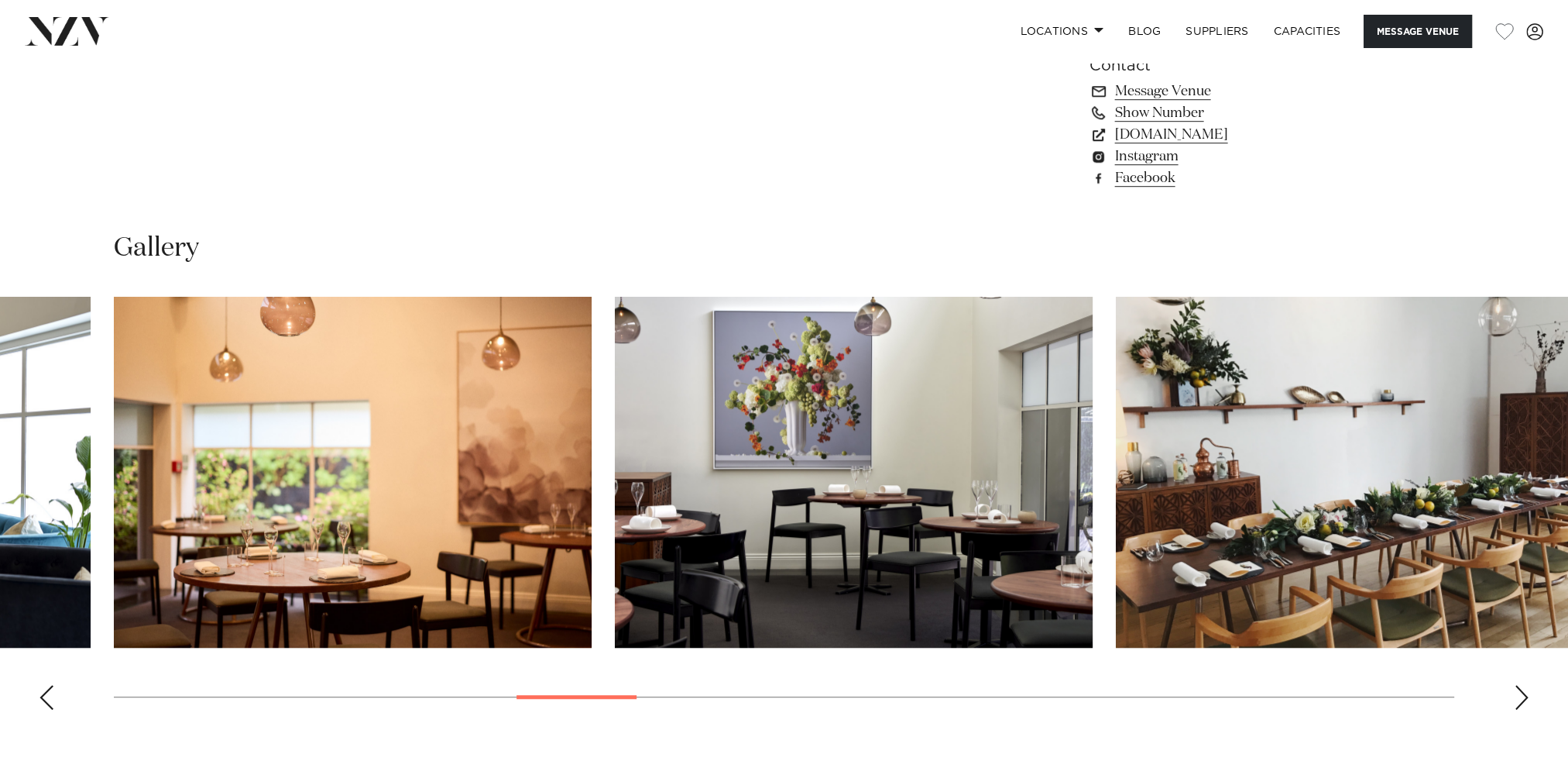
click at [1516, 699] on div "Next slide" at bounding box center [1521, 697] width 15 height 25
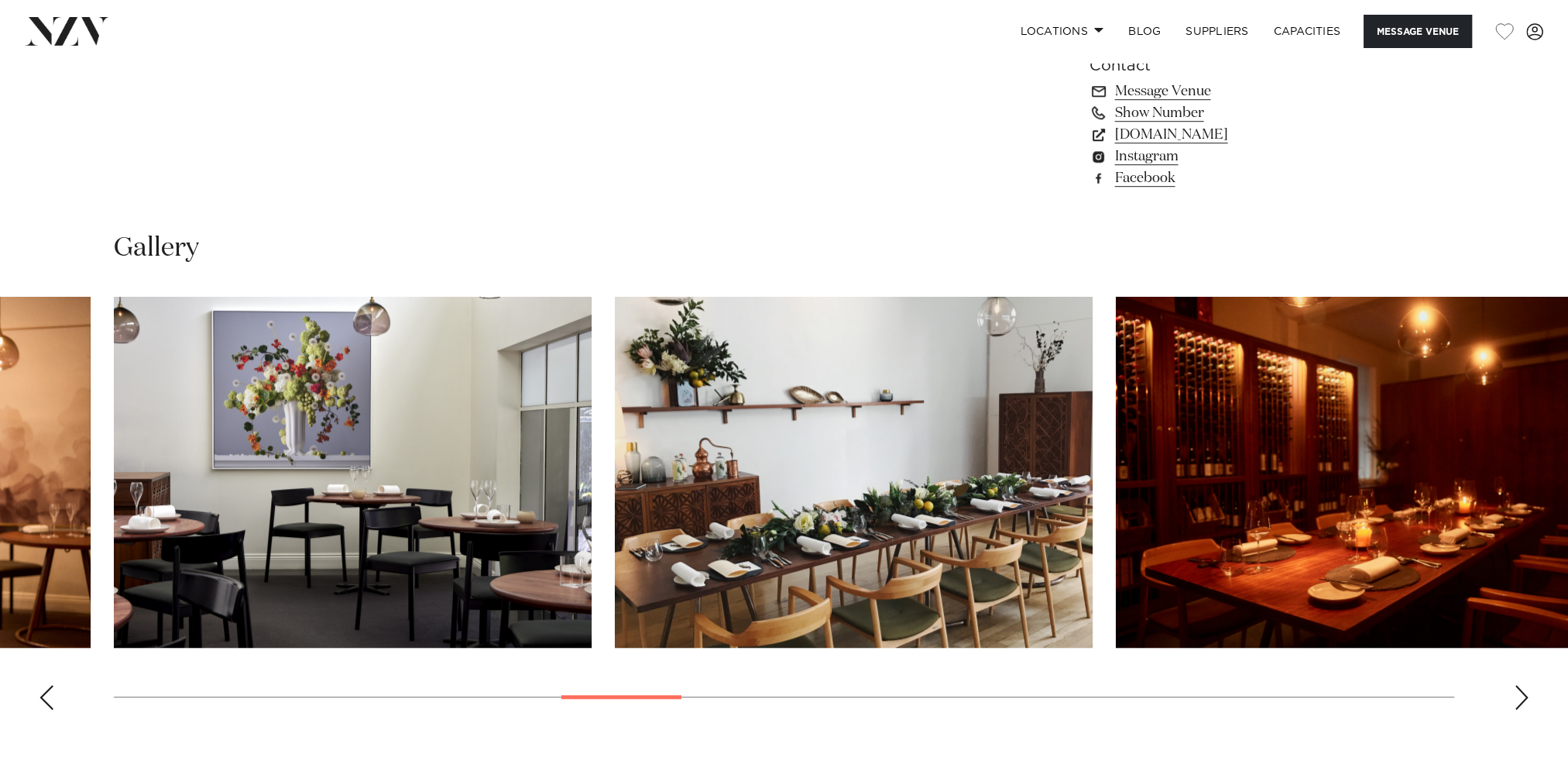
click at [1516, 699] on div "Next slide" at bounding box center [1521, 697] width 15 height 25
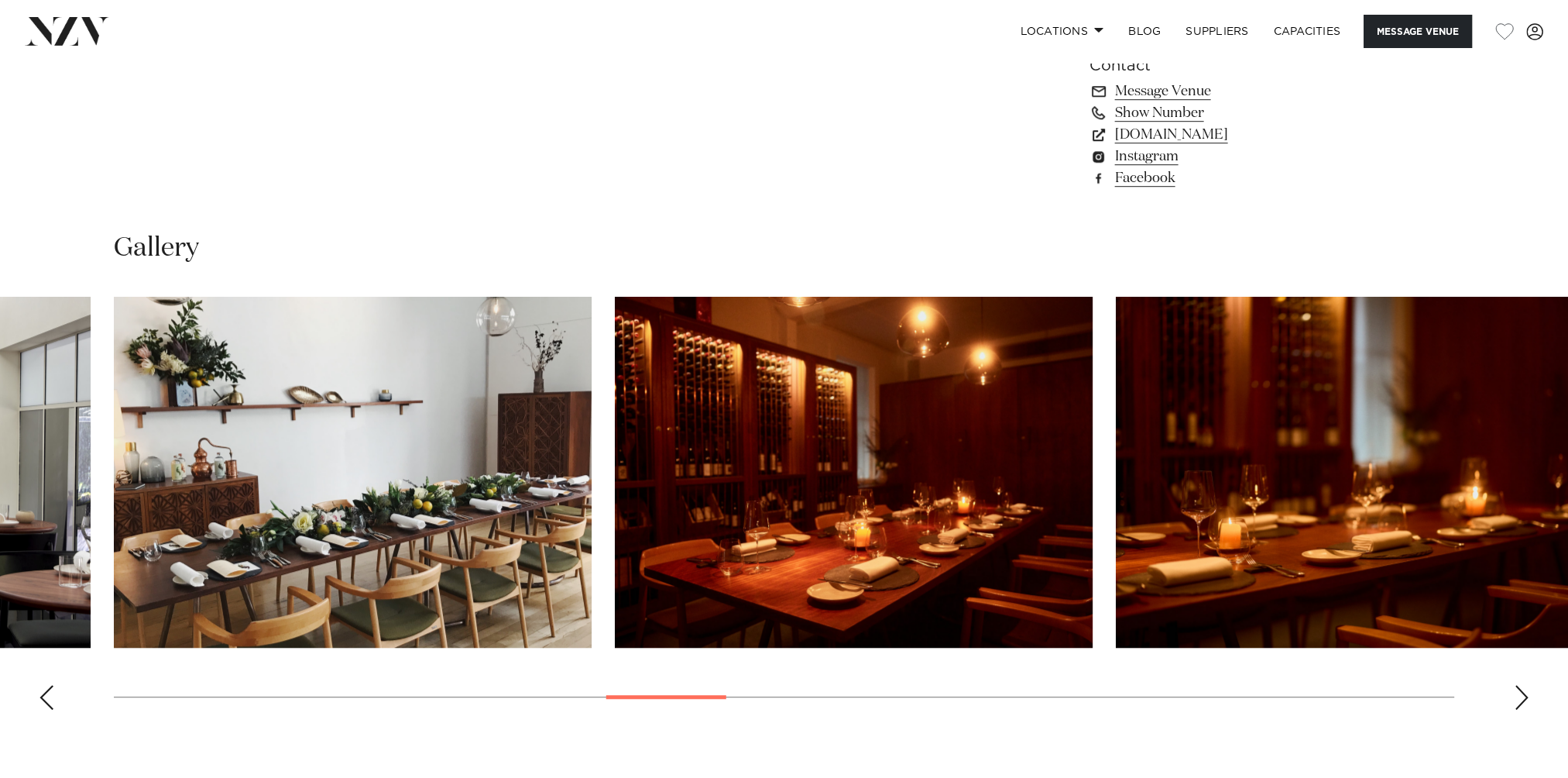
click at [1516, 699] on div "Next slide" at bounding box center [1521, 697] width 15 height 25
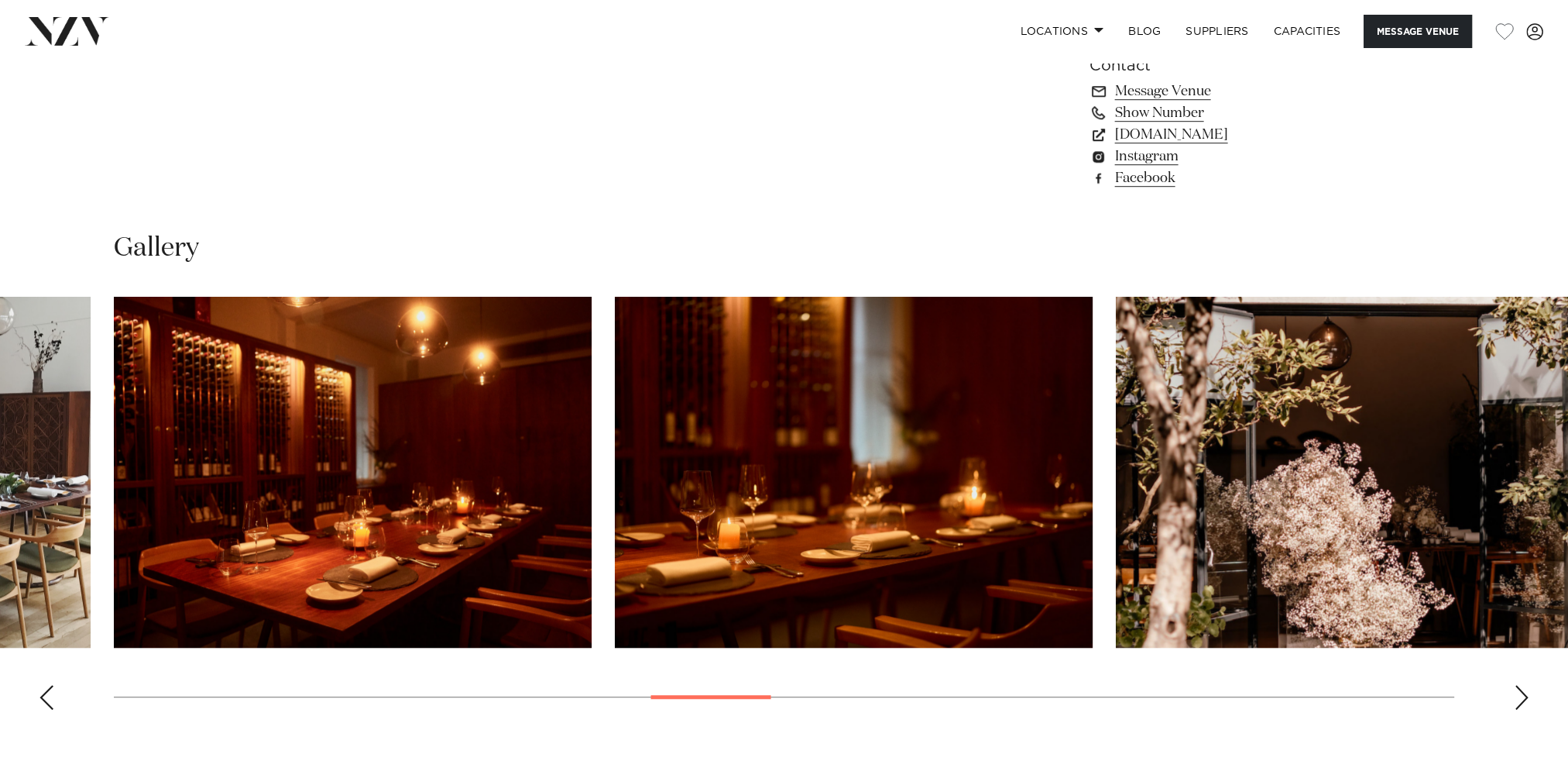
click at [1516, 699] on div "Next slide" at bounding box center [1521, 697] width 15 height 25
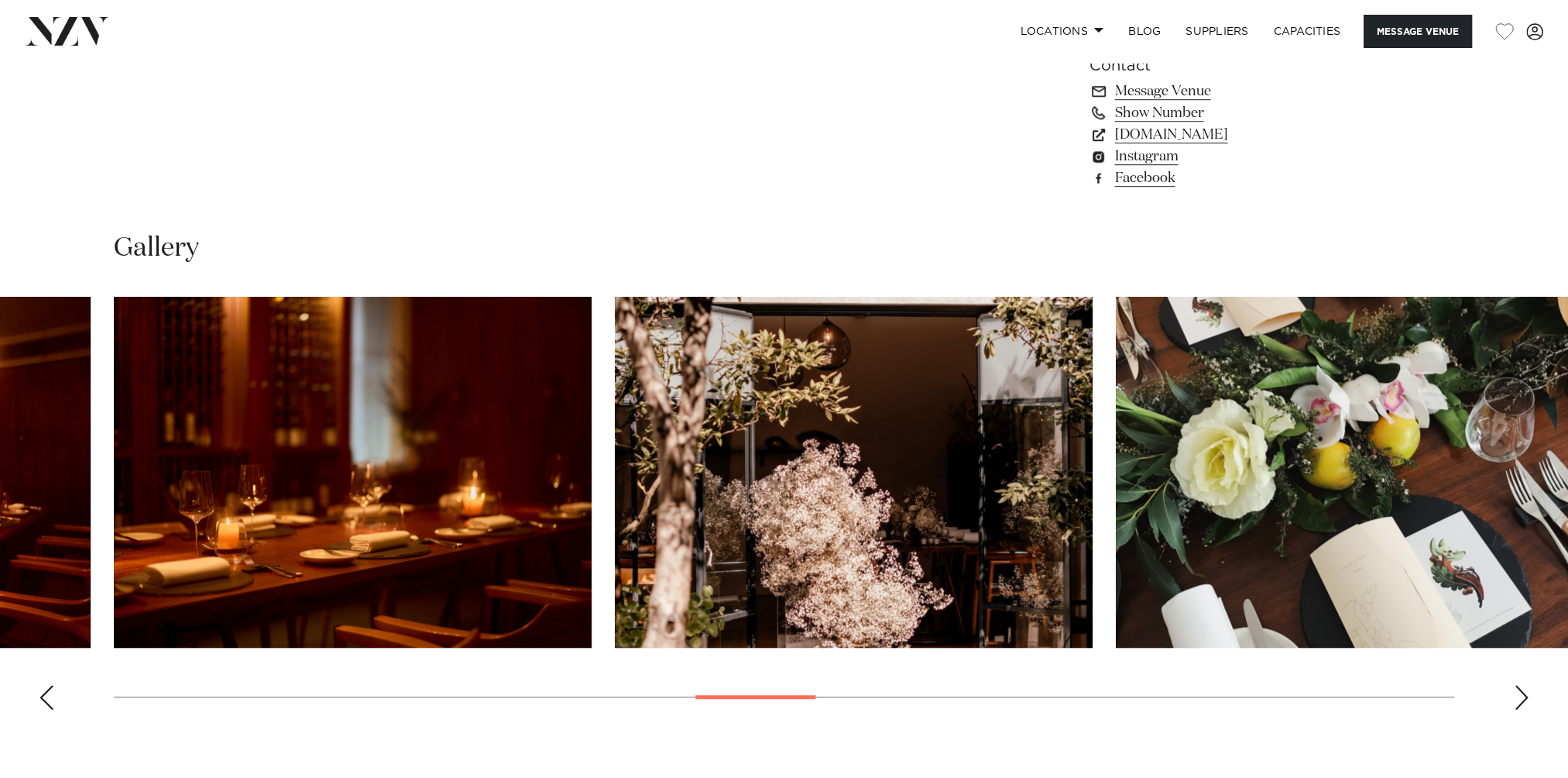
click at [1516, 699] on div "Next slide" at bounding box center [1521, 697] width 15 height 25
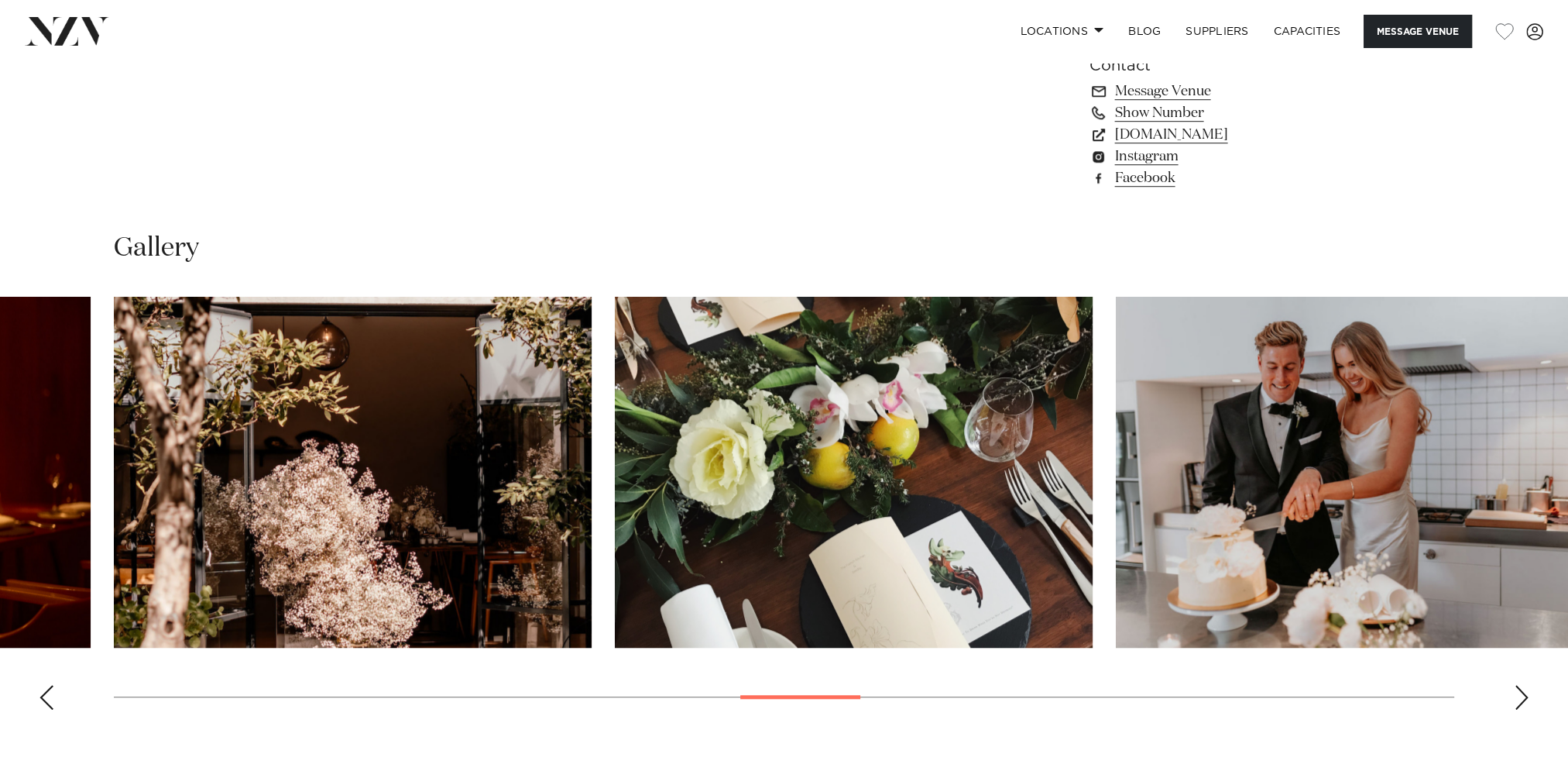
click at [1516, 699] on div "Next slide" at bounding box center [1521, 697] width 15 height 25
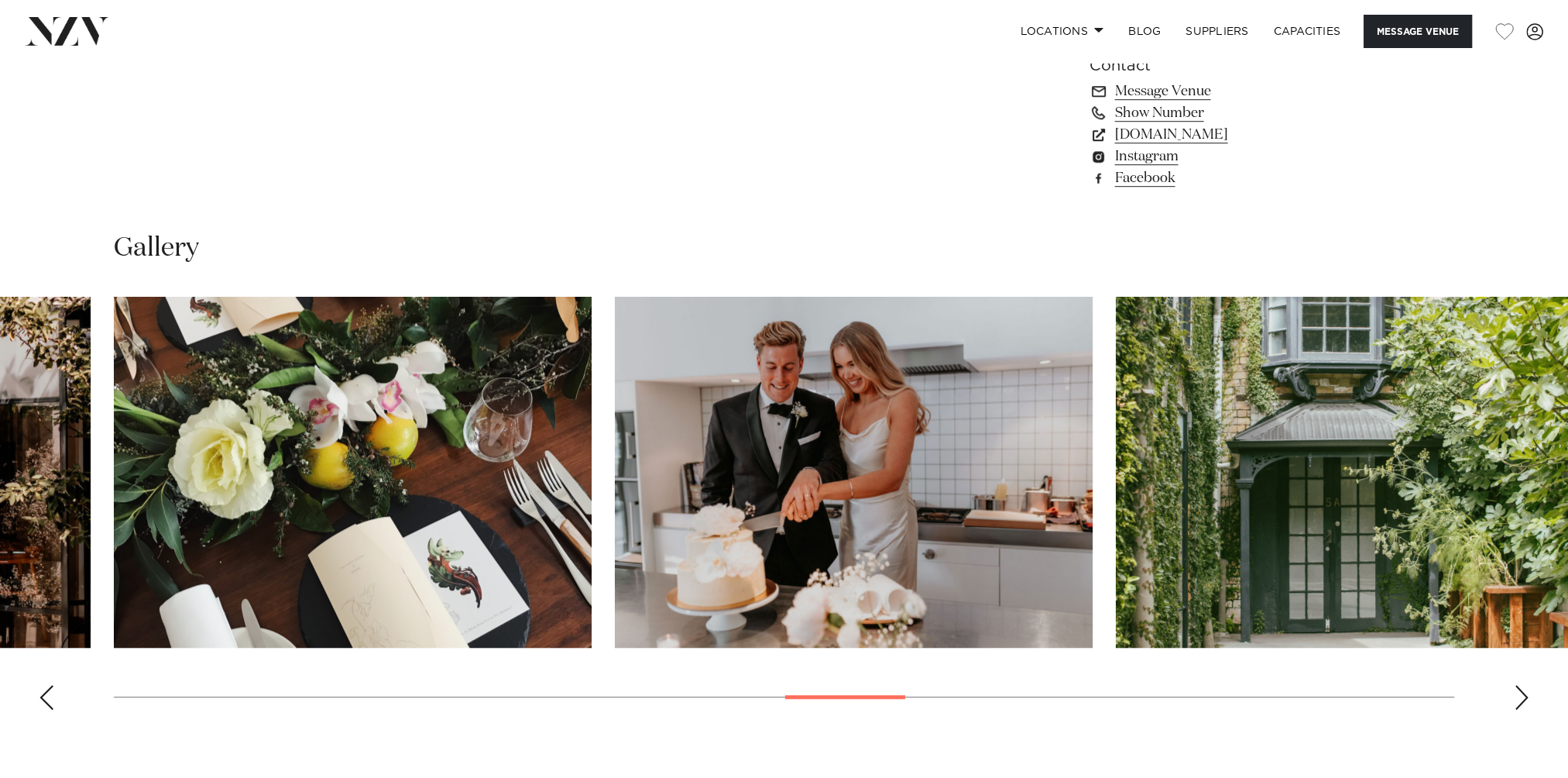
click at [1516, 699] on div "Next slide" at bounding box center [1521, 697] width 15 height 25
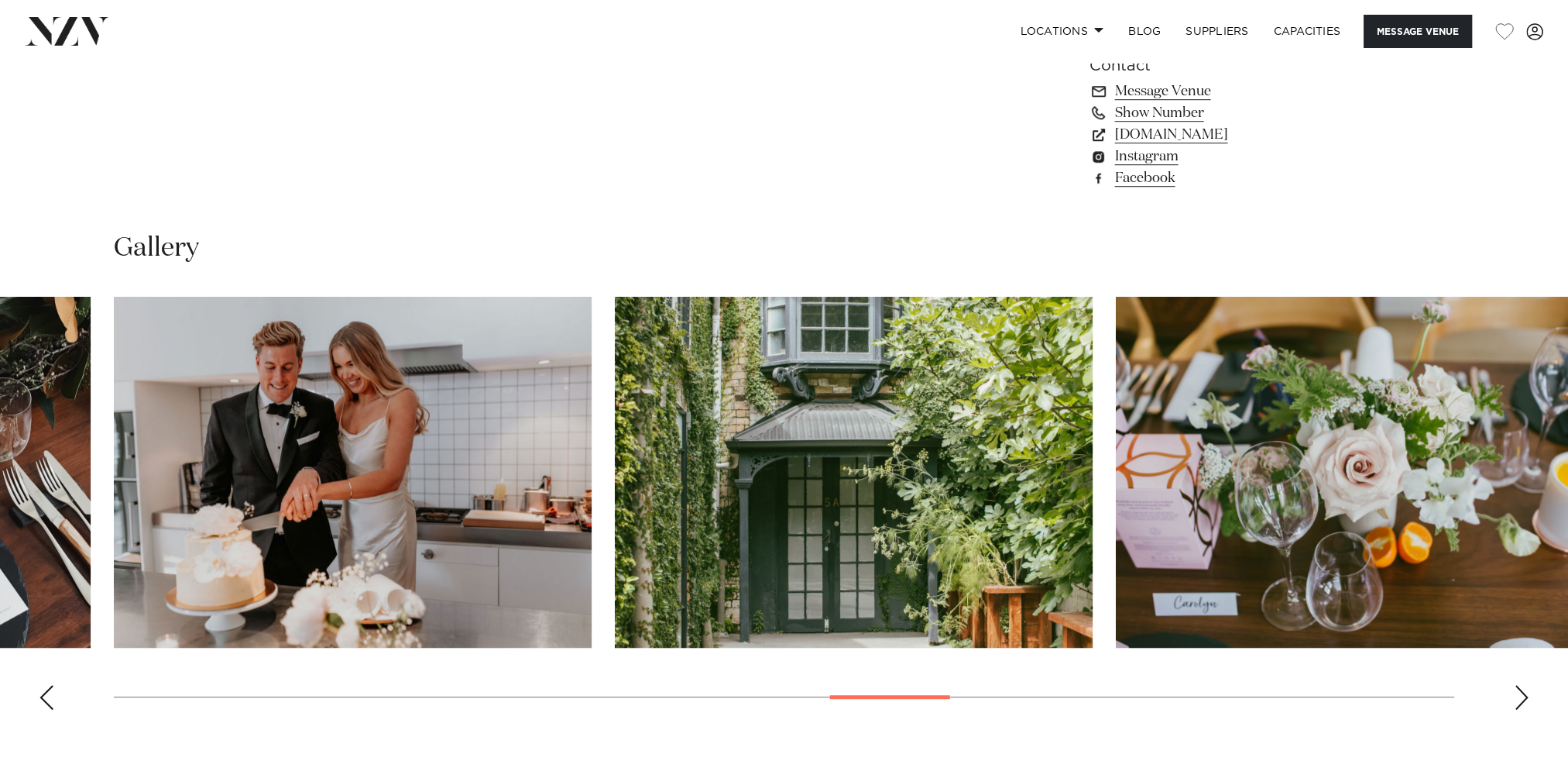
click at [1516, 699] on div "Next slide" at bounding box center [1521, 697] width 15 height 25
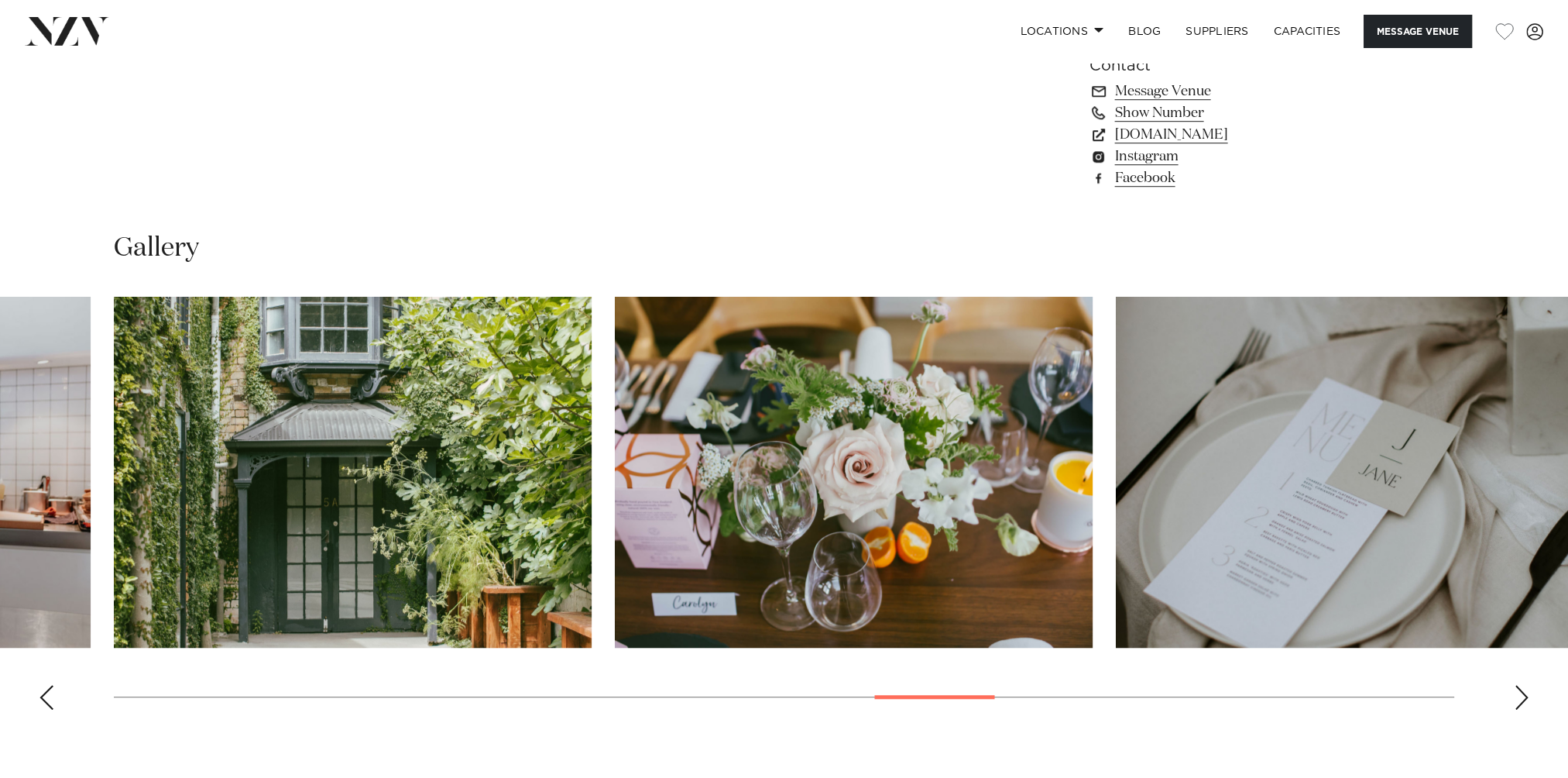
click at [1516, 699] on div "Next slide" at bounding box center [1521, 697] width 15 height 25
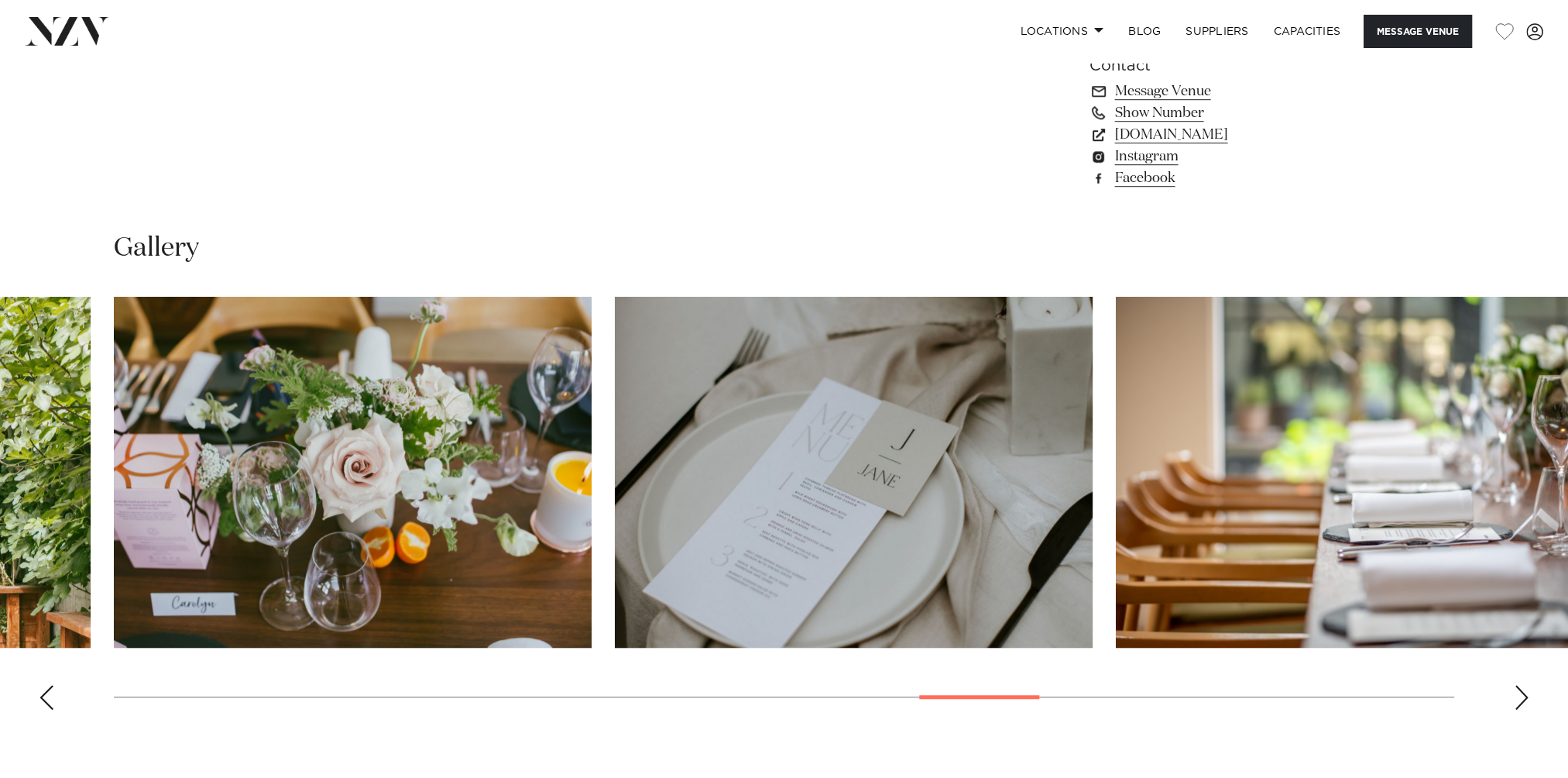
click at [1516, 699] on div "Next slide" at bounding box center [1521, 697] width 15 height 25
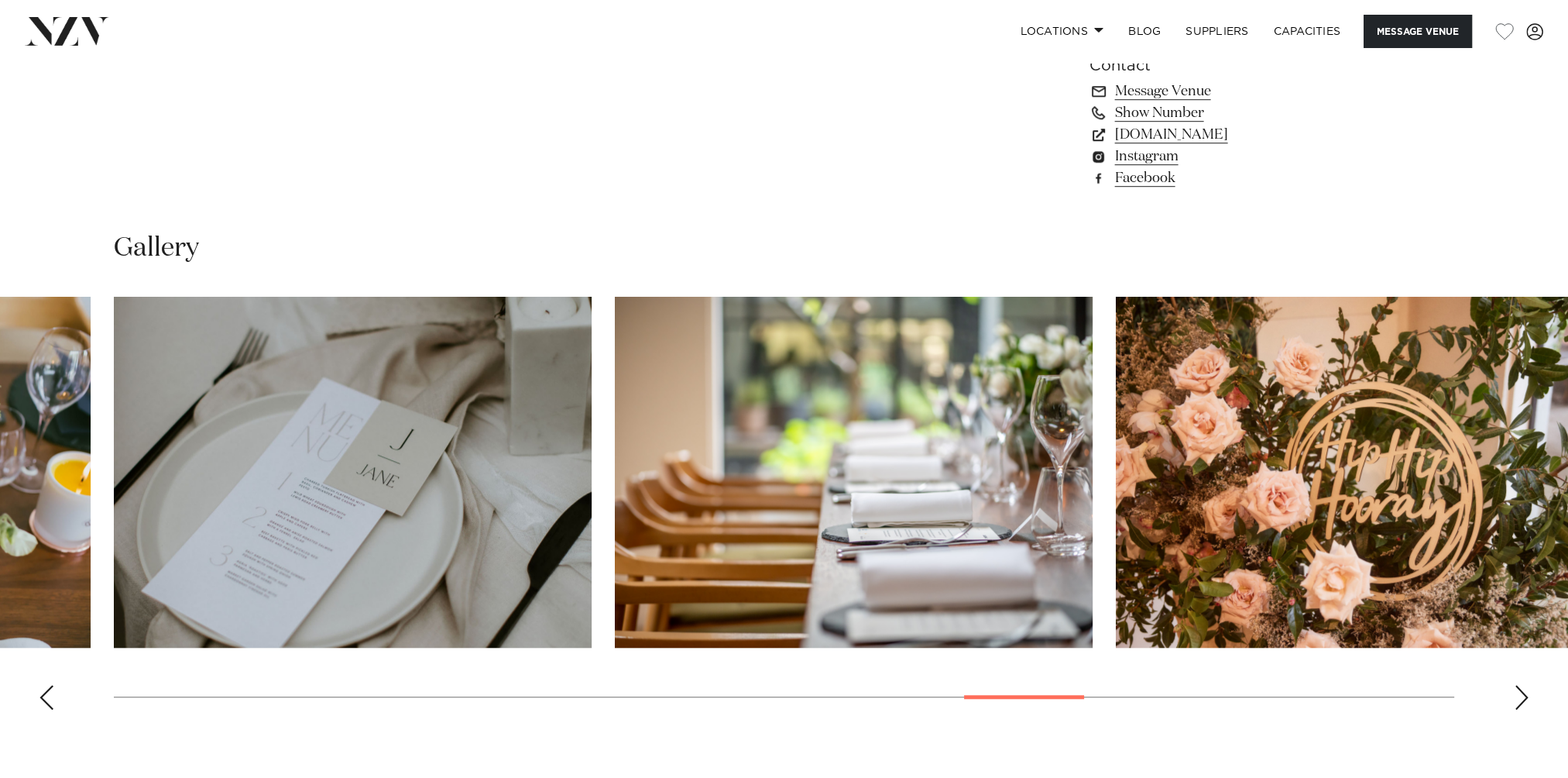
click at [1516, 699] on div "Next slide" at bounding box center [1521, 697] width 15 height 25
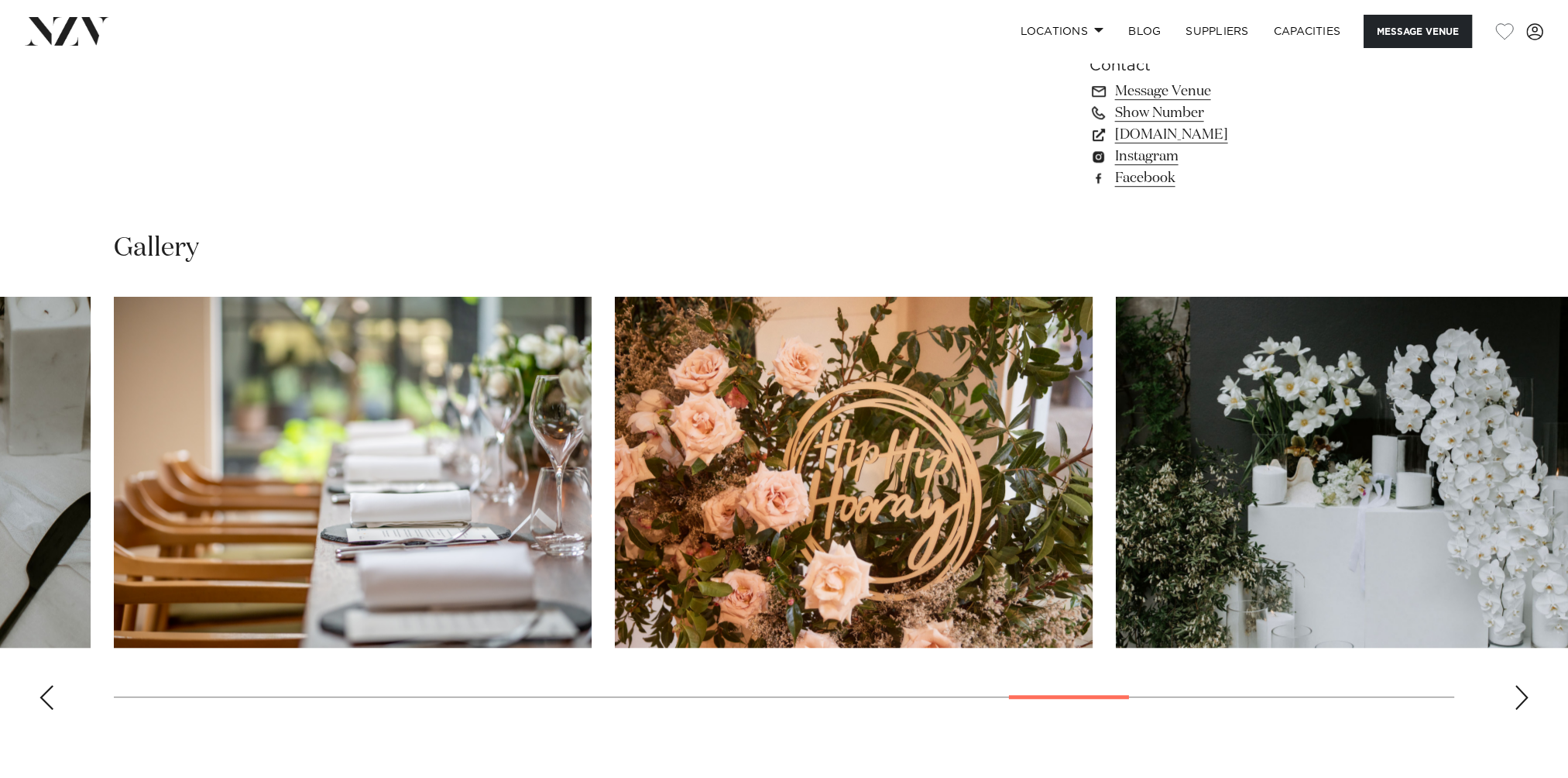
click at [1516, 699] on div "Next slide" at bounding box center [1521, 697] width 15 height 25
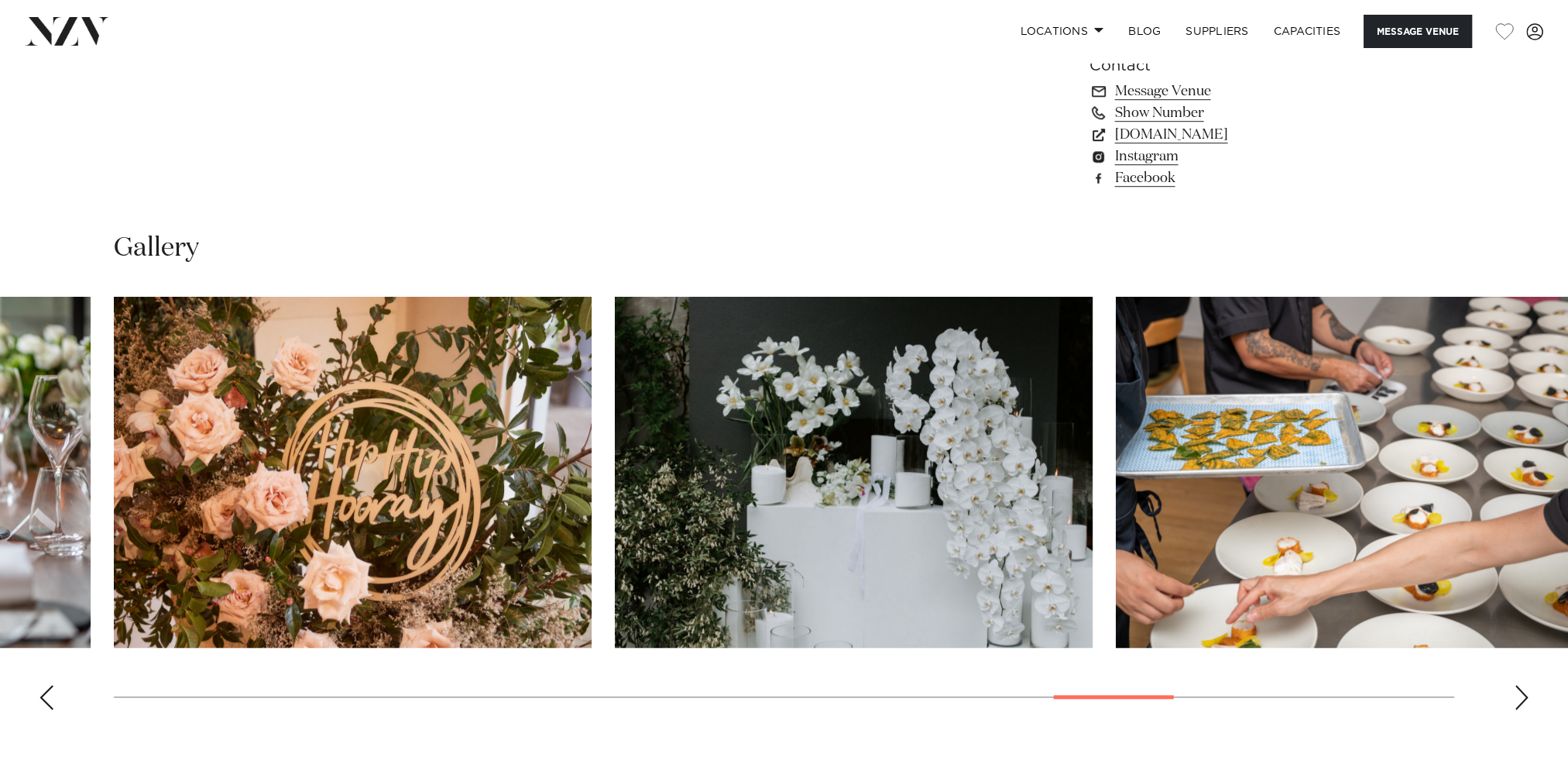
click at [1516, 699] on div "Next slide" at bounding box center [1521, 697] width 15 height 25
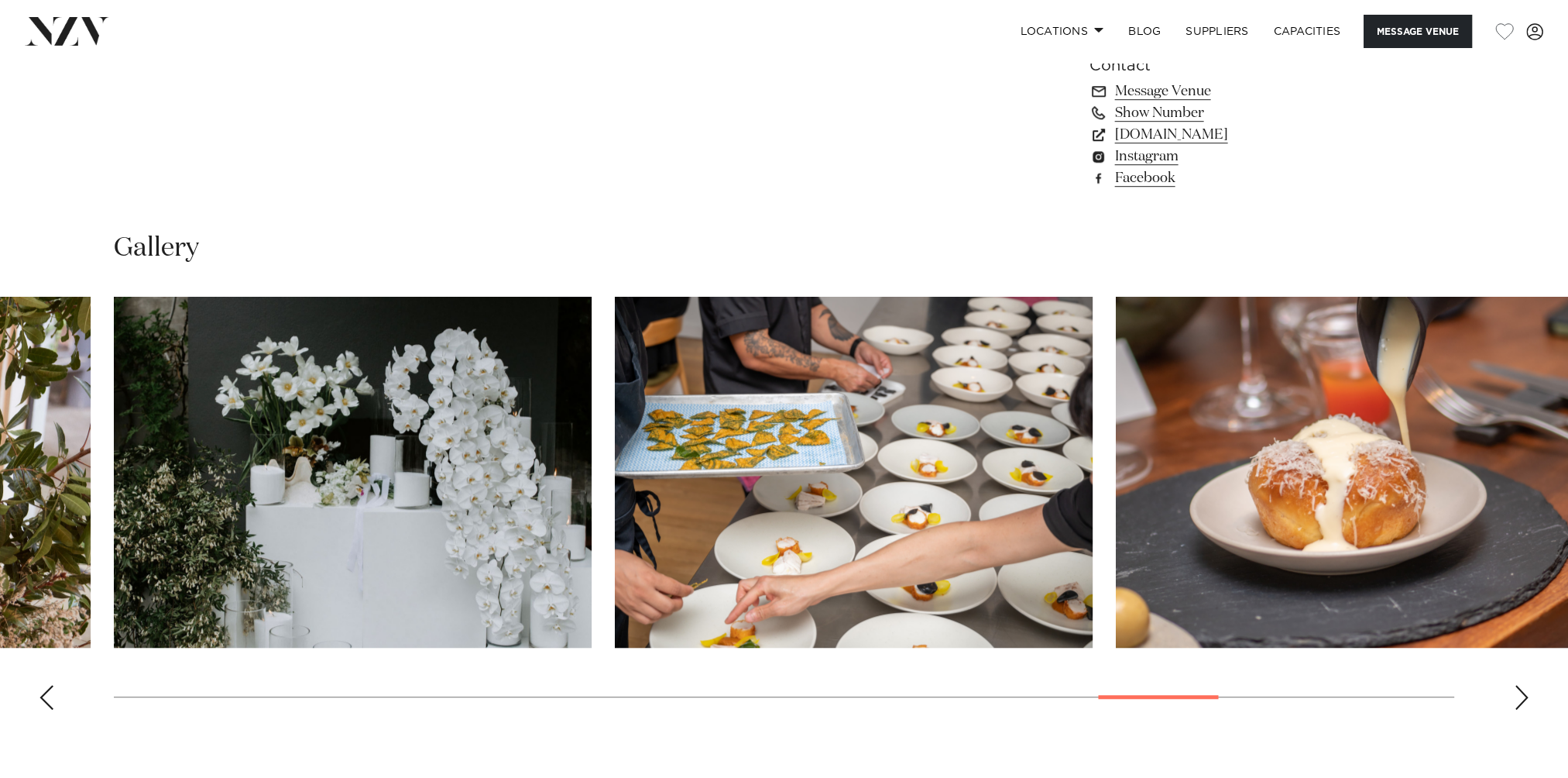
click at [1516, 699] on div "Next slide" at bounding box center [1521, 697] width 15 height 25
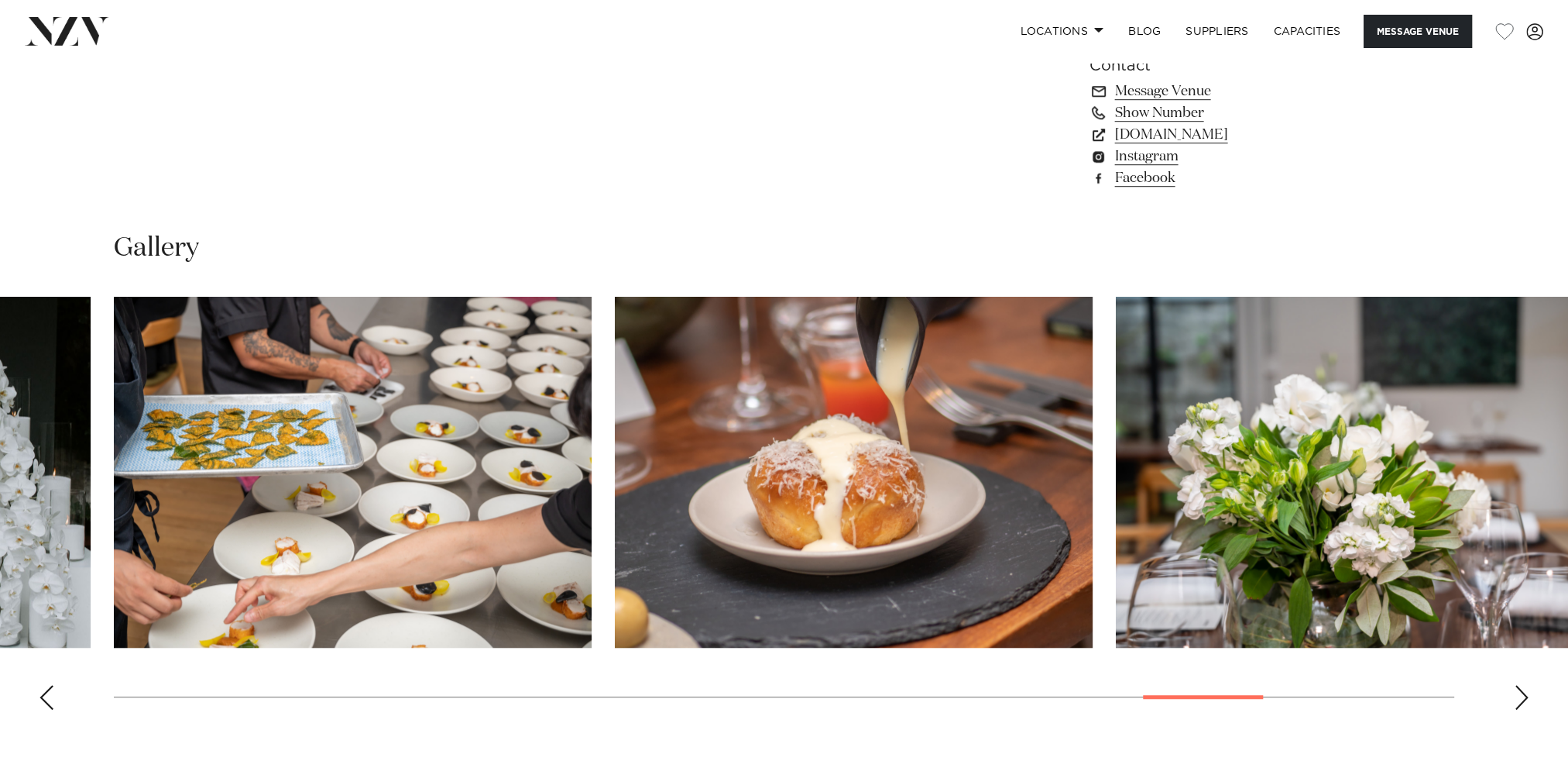
click at [1516, 699] on div "Next slide" at bounding box center [1521, 697] width 15 height 25
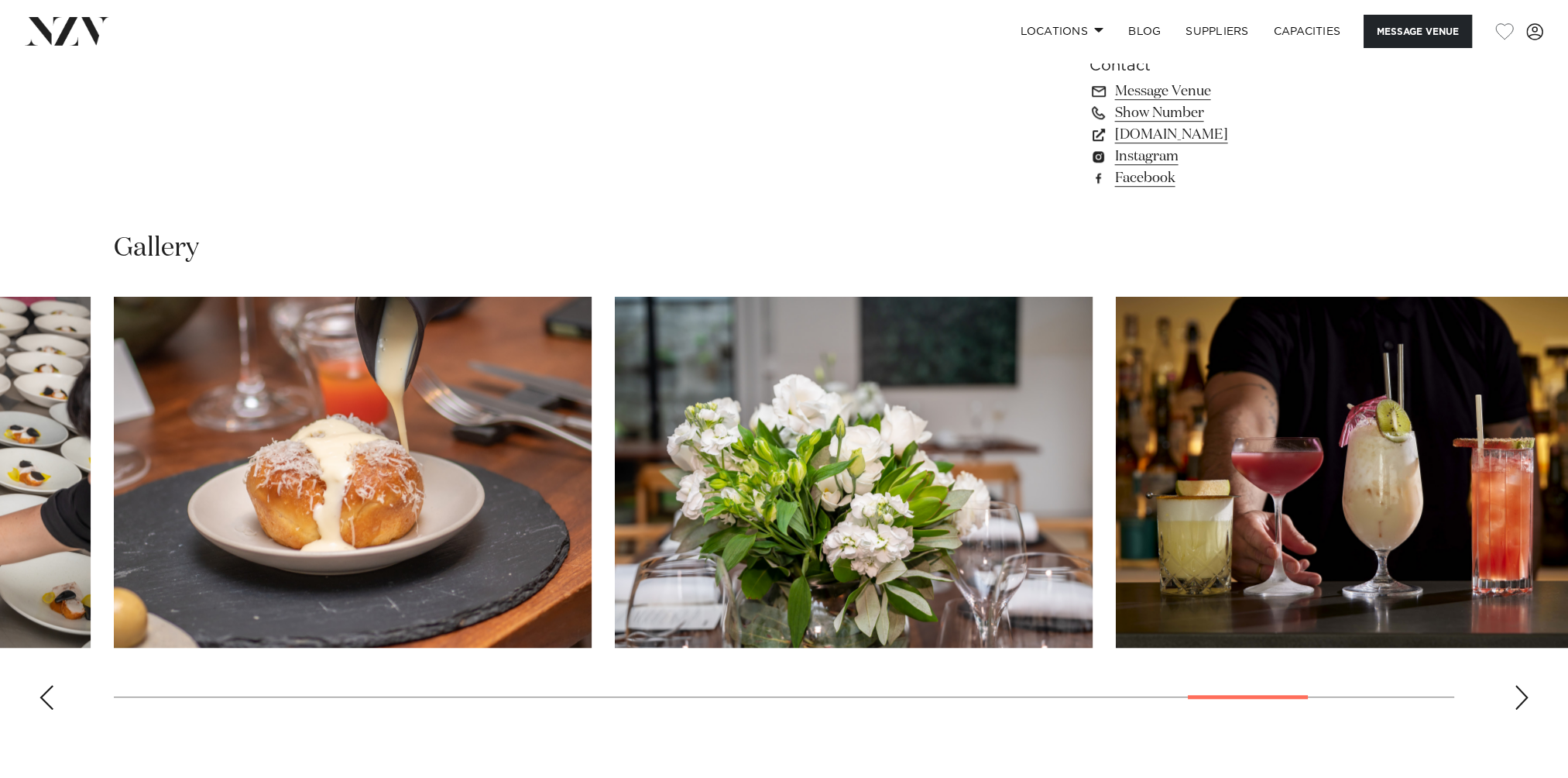
click at [1516, 699] on div "Next slide" at bounding box center [1521, 697] width 15 height 25
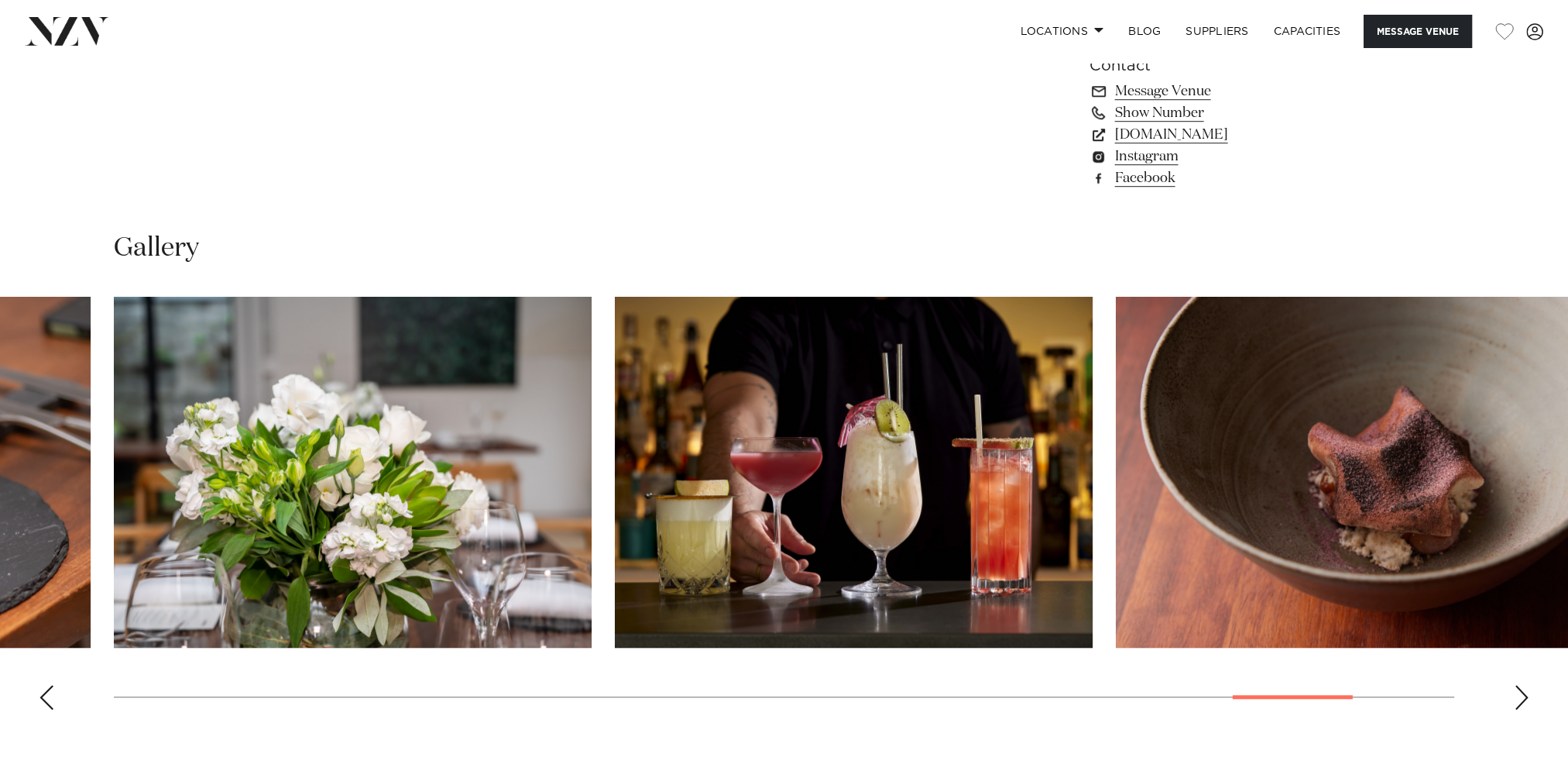
click at [1516, 699] on div "Next slide" at bounding box center [1521, 697] width 15 height 25
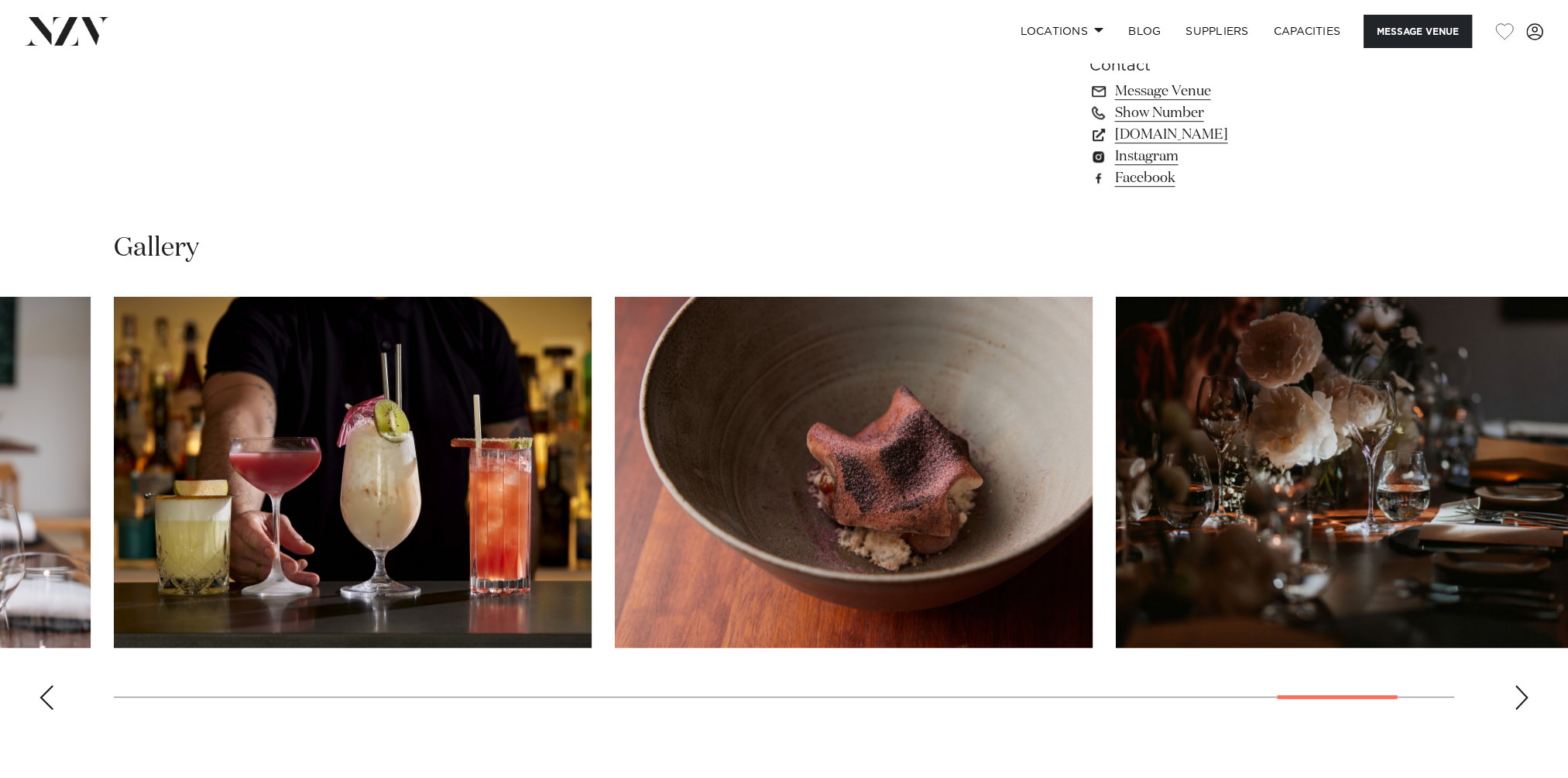
click at [1516, 699] on div "Next slide" at bounding box center [1521, 697] width 15 height 25
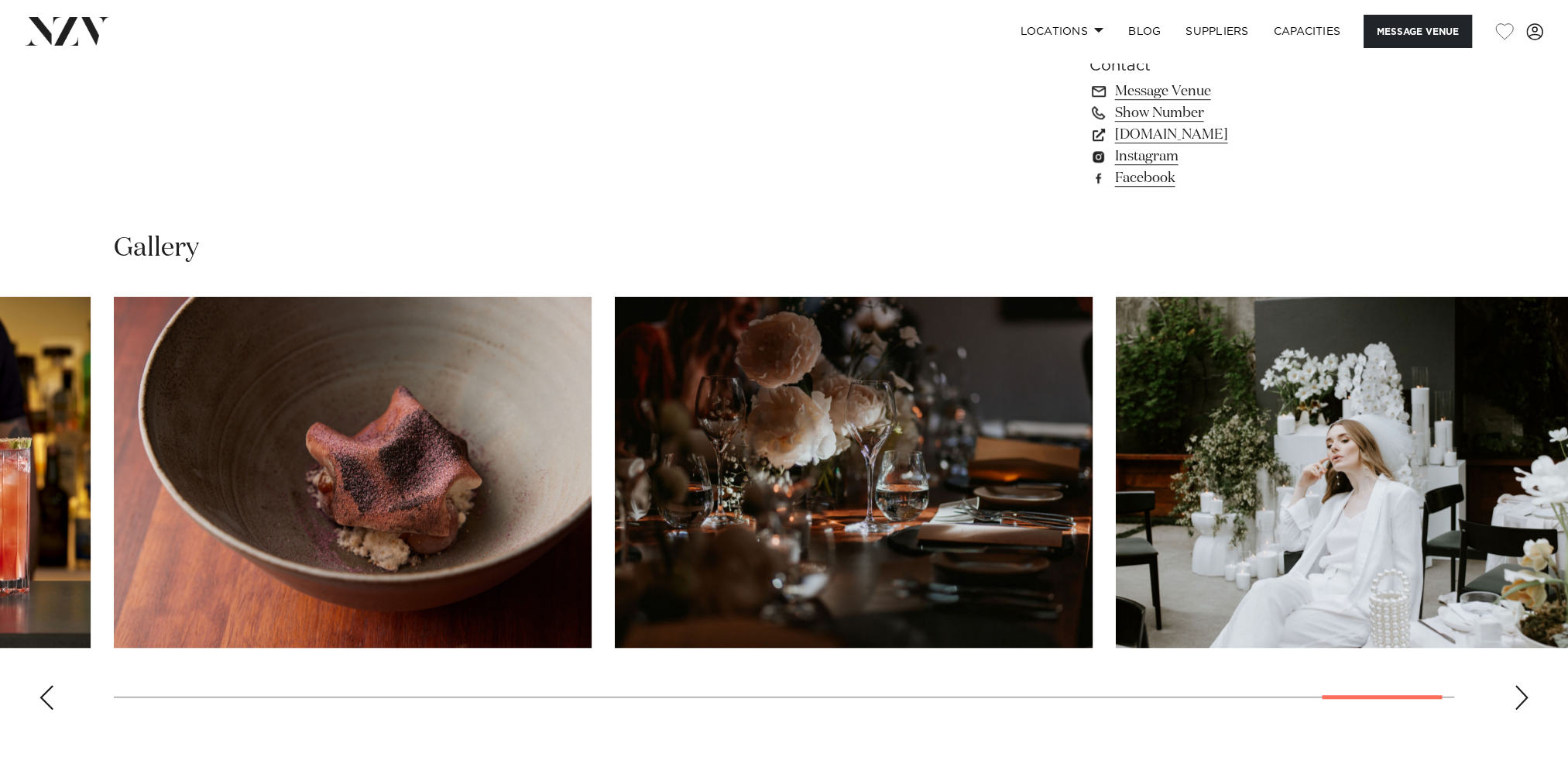
click at [1516, 699] on div "Next slide" at bounding box center [1521, 697] width 15 height 25
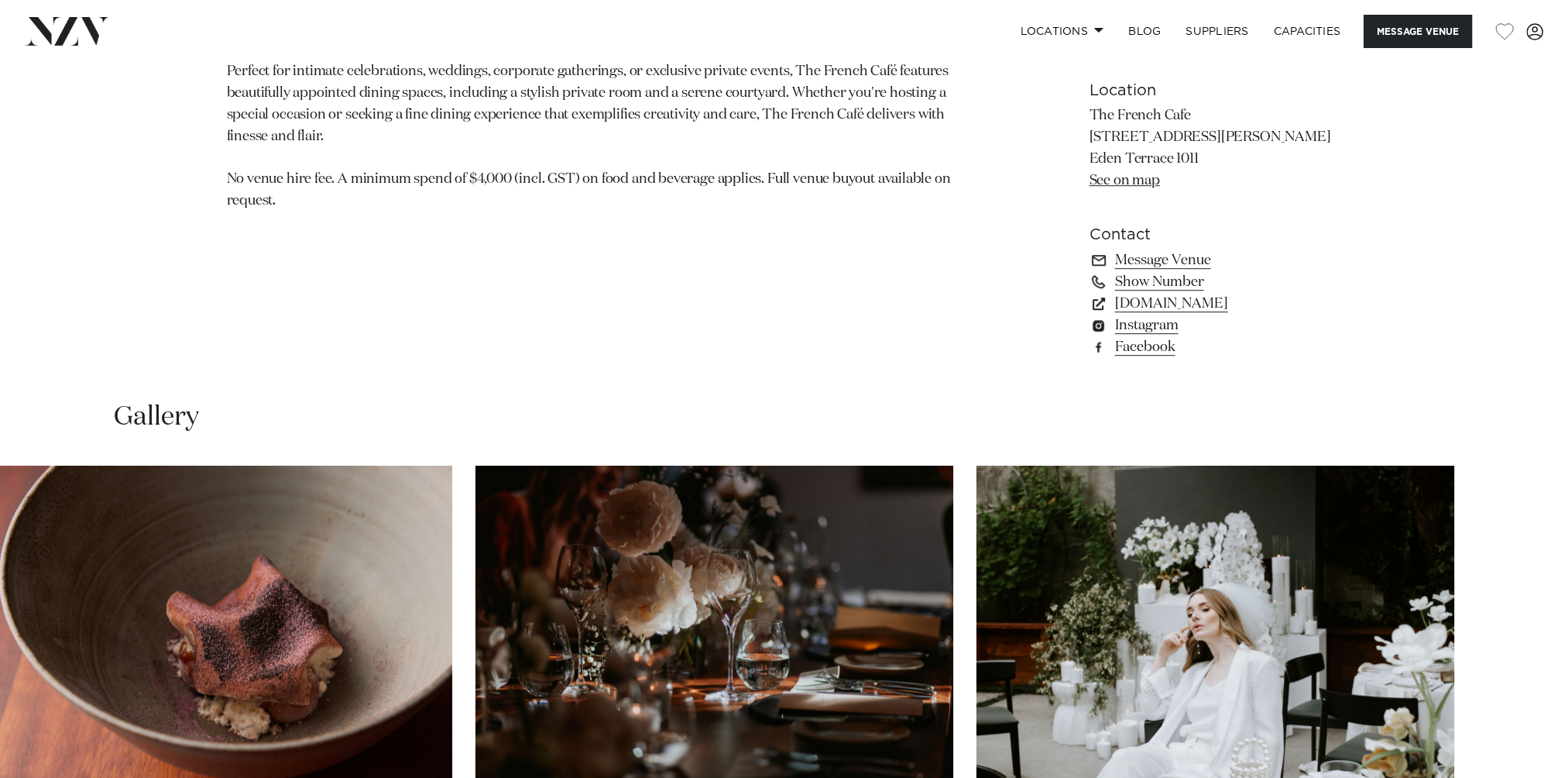
scroll to position [1162, 0]
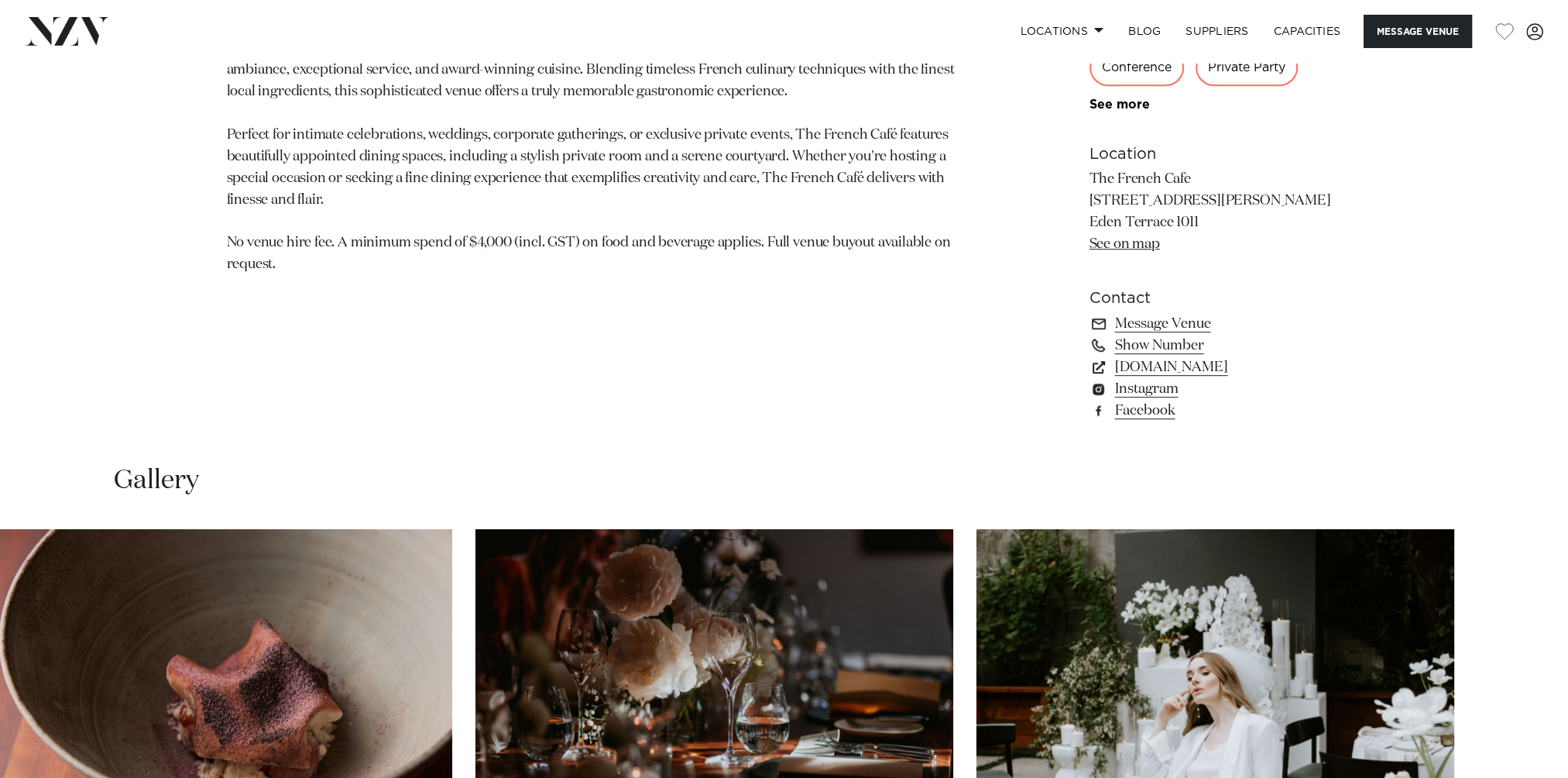
click at [1131, 242] on link "See on map" at bounding box center [1124, 245] width 70 height 14
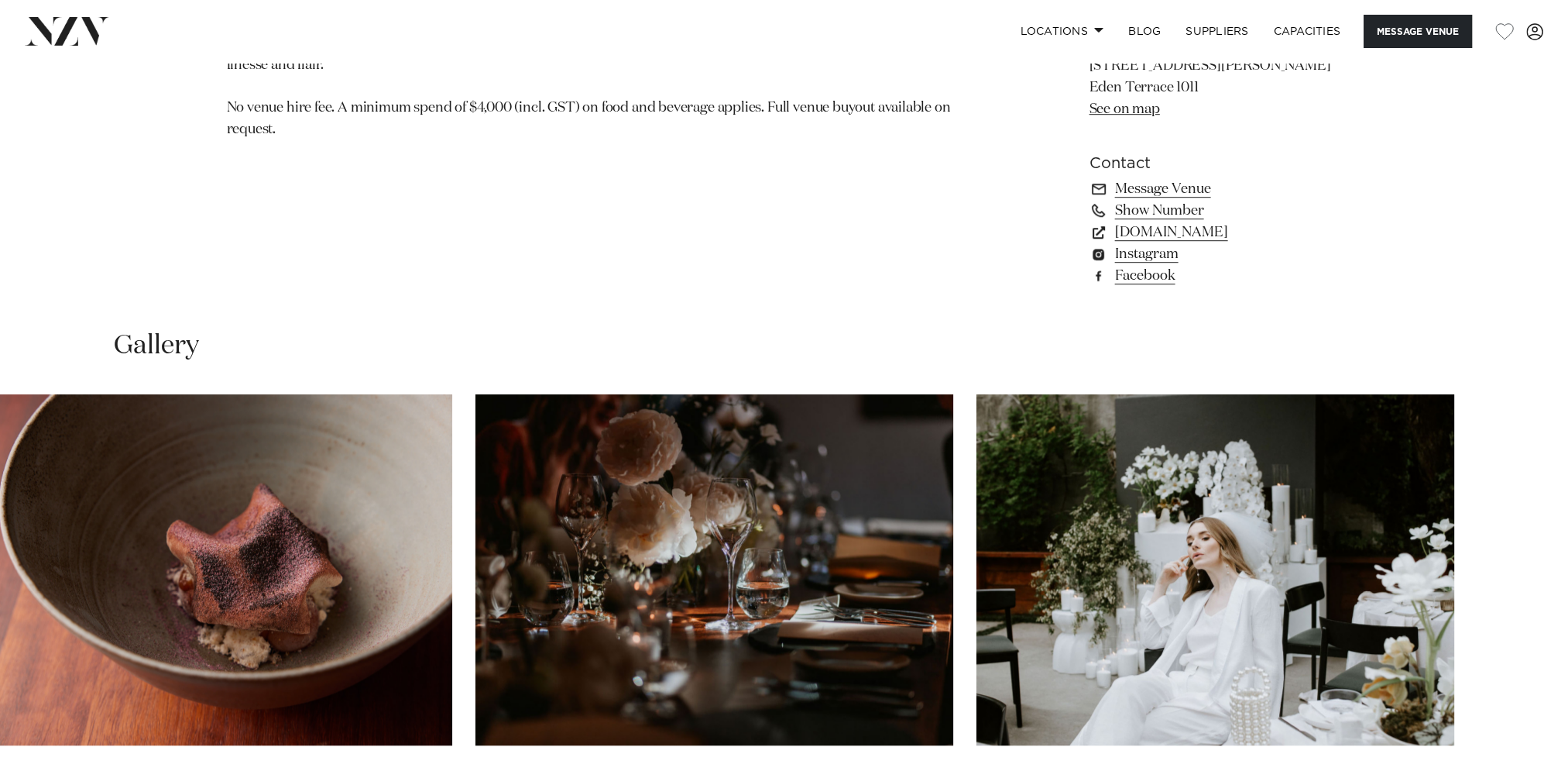
scroll to position [1394, 0]
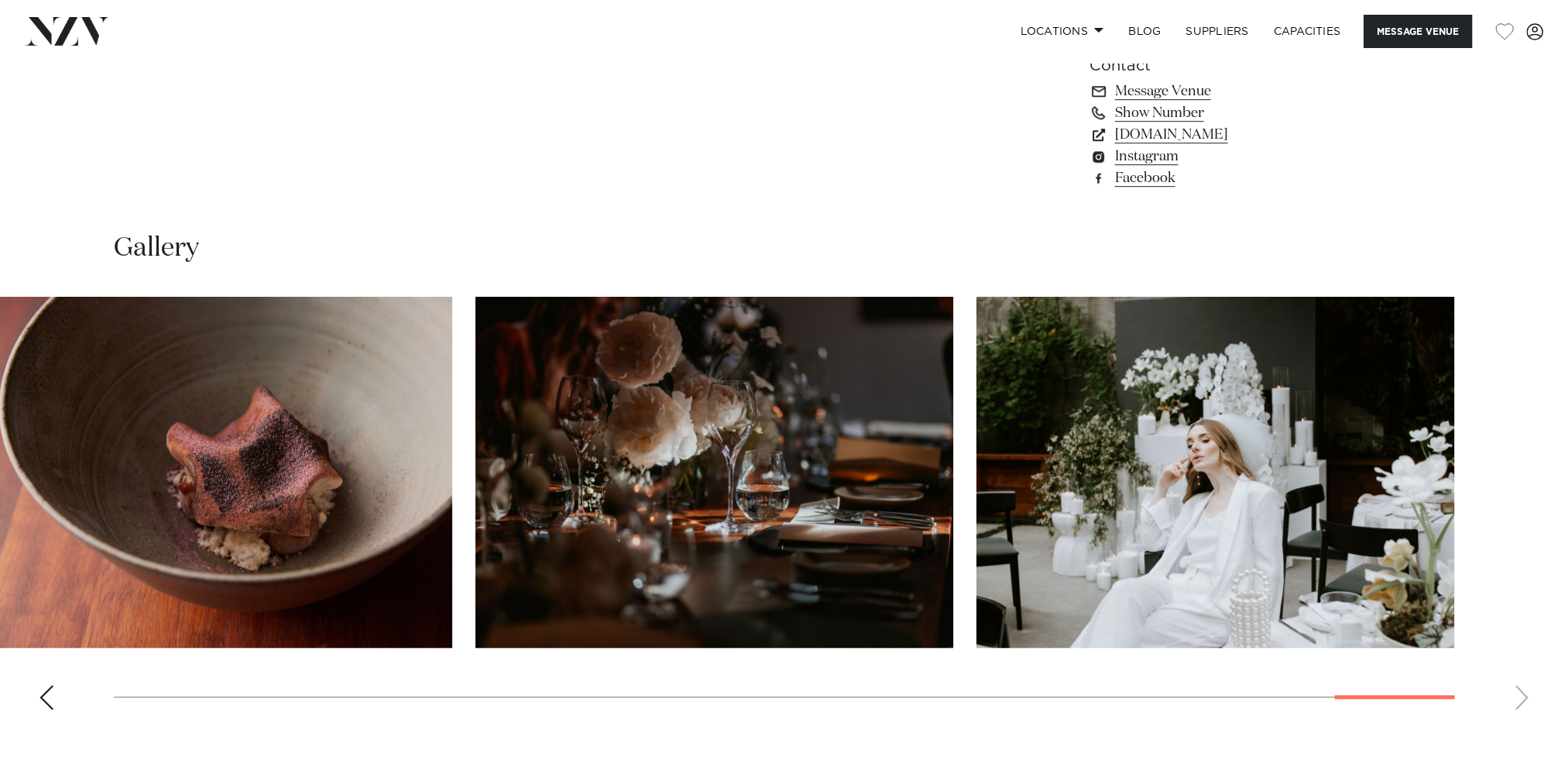
click at [1516, 686] on swiper-container at bounding box center [784, 509] width 1568 height 425
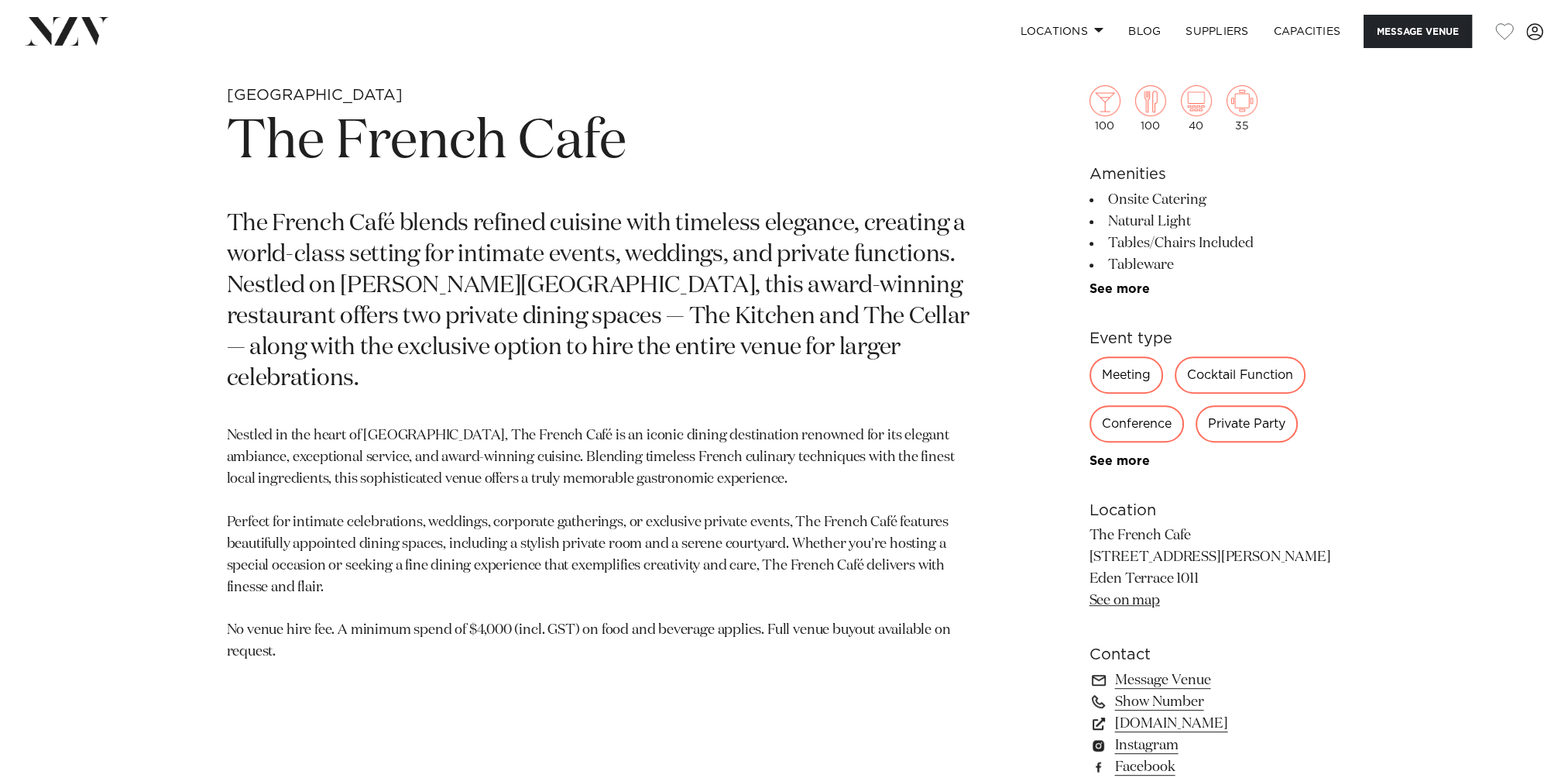
scroll to position [1085, 0]
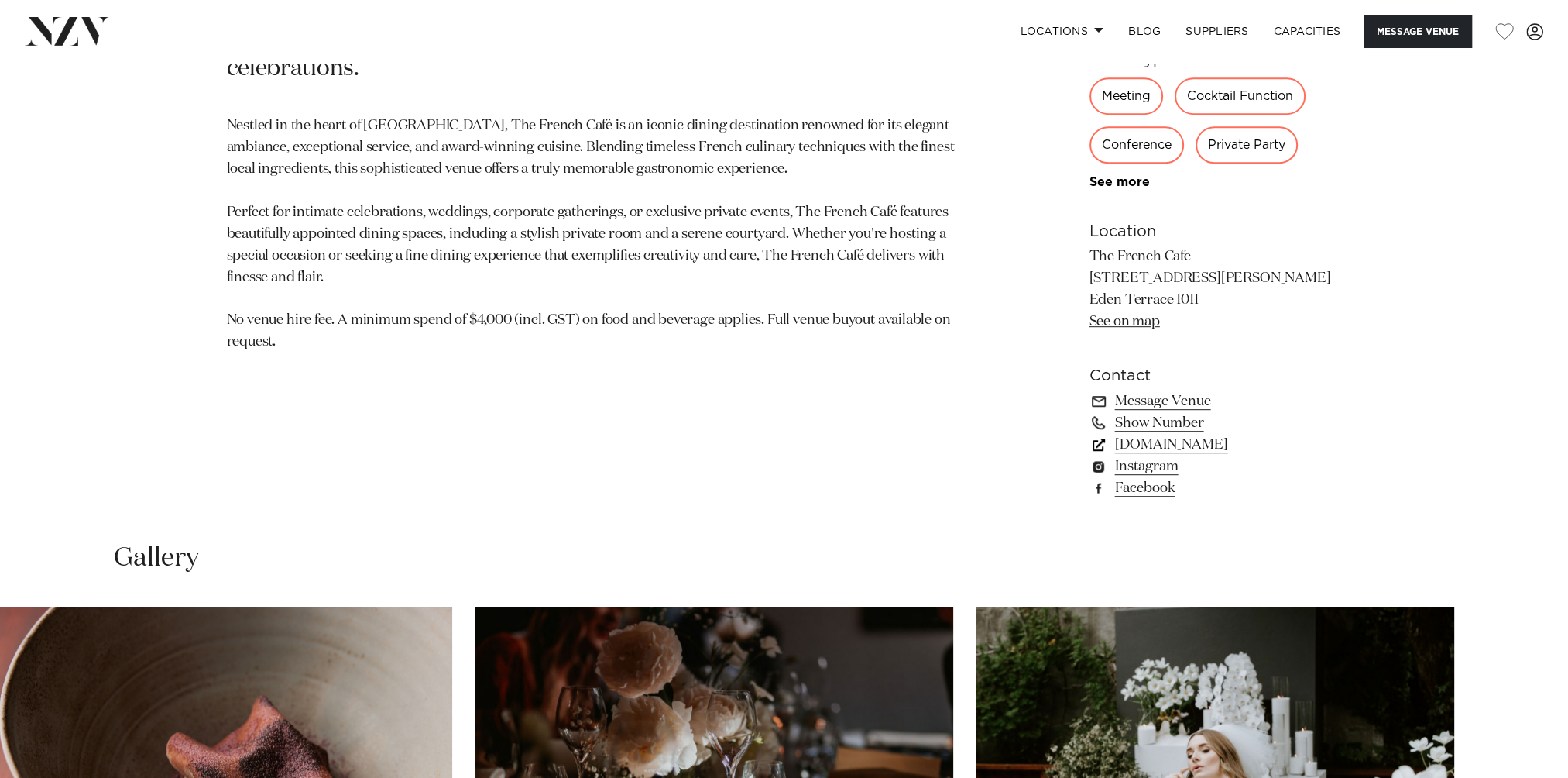
click at [1169, 441] on link "www.thefrenchcafe.co.nz" at bounding box center [1216, 445] width 252 height 21
